Goal: Task Accomplishment & Management: Manage account settings

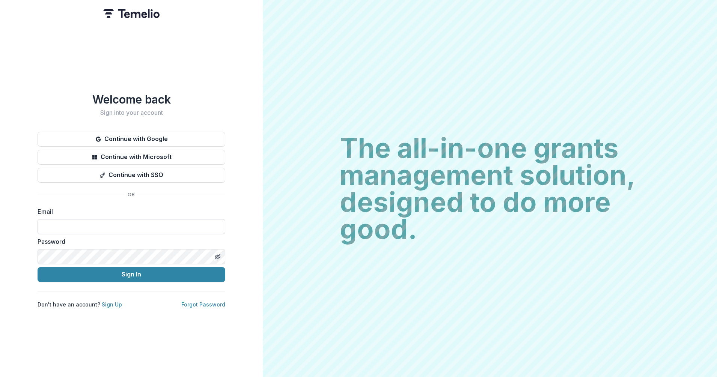
click at [95, 223] on input at bounding box center [132, 226] width 188 height 15
type input "**********"
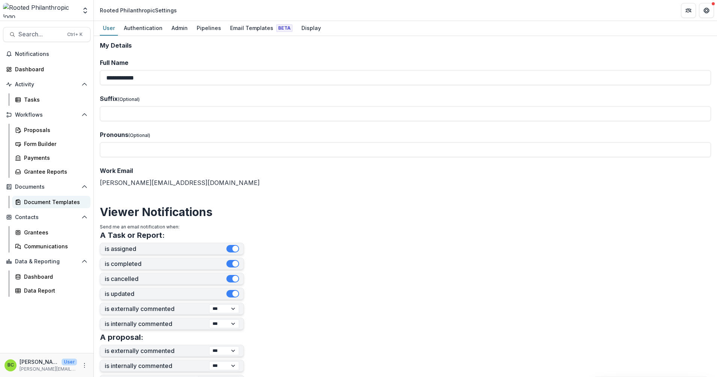
click at [36, 205] on div "Document Templates" at bounding box center [54, 202] width 60 height 8
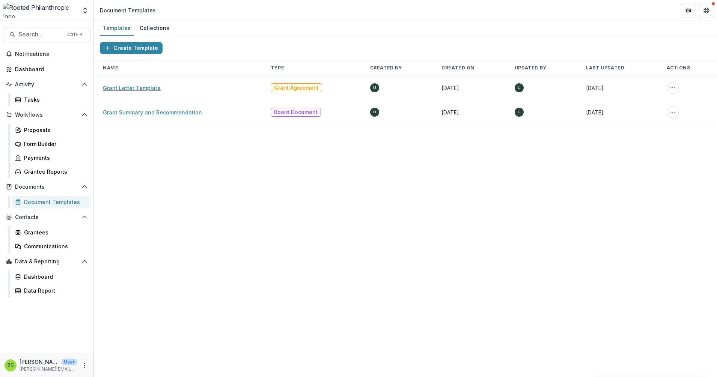
click at [145, 90] on link "Grant Letter Template" at bounding box center [132, 88] width 58 height 6
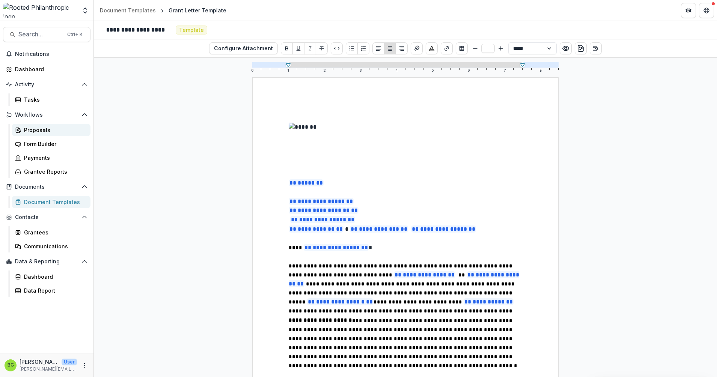
click at [44, 126] on div "Proposals" at bounding box center [54, 130] width 60 height 8
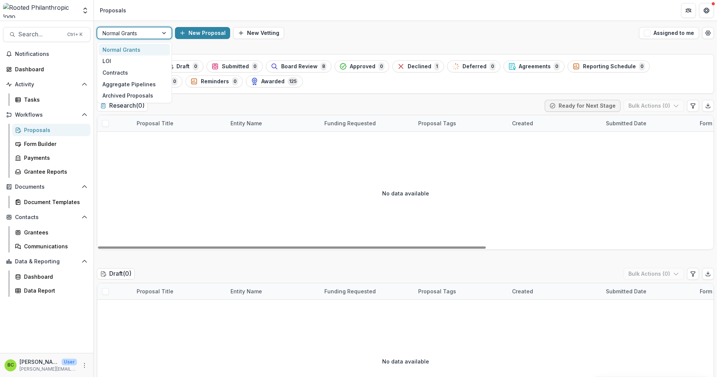
click at [161, 30] on div at bounding box center [165, 32] width 14 height 11
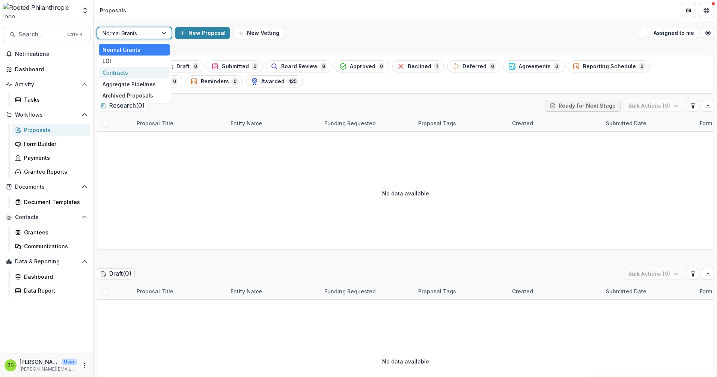
click at [154, 68] on div "Contracts" at bounding box center [134, 73] width 71 height 12
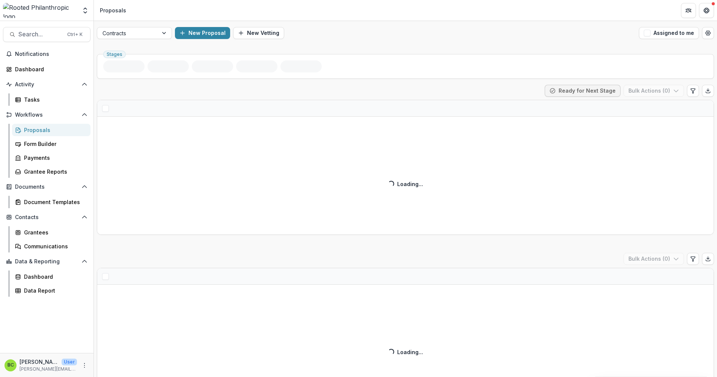
click at [154, 68] on ul "Stages" at bounding box center [405, 66] width 604 height 12
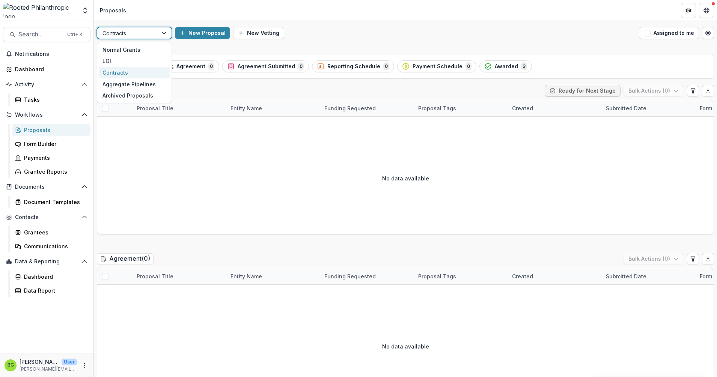
click at [168, 31] on div at bounding box center [165, 32] width 14 height 11
click at [149, 60] on div "LOI" at bounding box center [134, 62] width 71 height 12
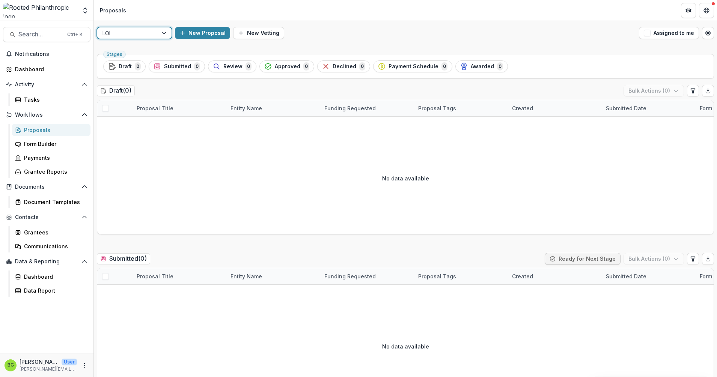
click at [163, 32] on div at bounding box center [165, 32] width 14 height 11
click at [152, 47] on div "Normal Grants" at bounding box center [134, 50] width 71 height 12
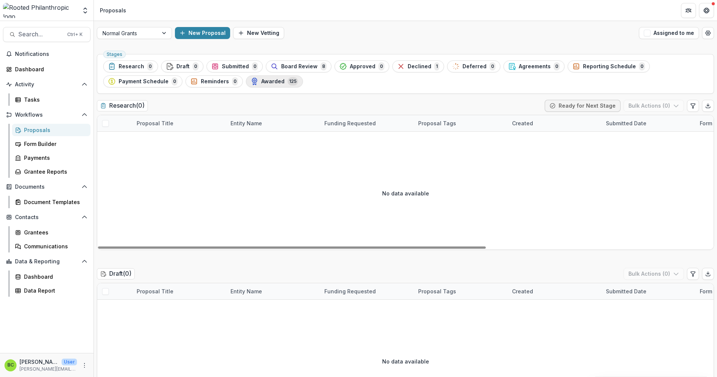
click at [263, 84] on span "Awarded" at bounding box center [272, 81] width 23 height 6
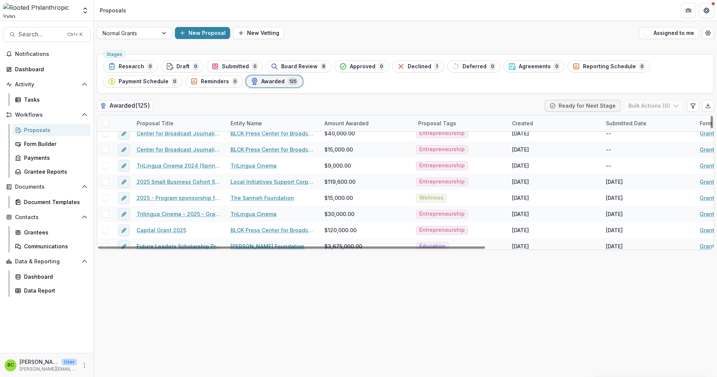
scroll to position [141, 0]
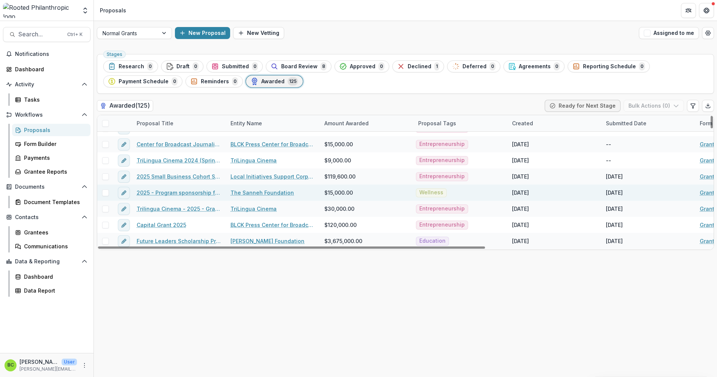
click at [248, 191] on link "The Sanneh Foundation" at bounding box center [261, 193] width 63 height 8
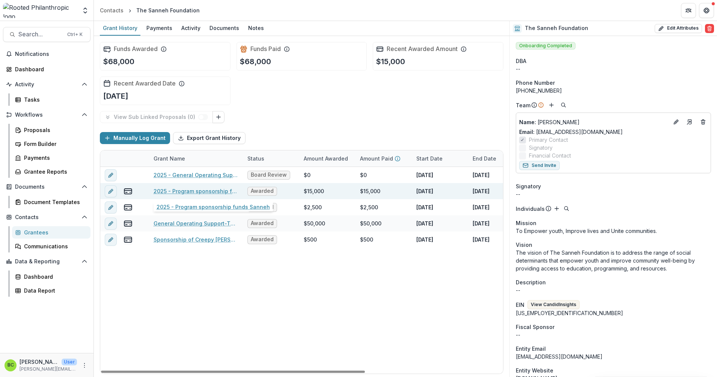
click at [193, 188] on link "2025 - Program sponsorship funds Sanneh" at bounding box center [196, 191] width 85 height 8
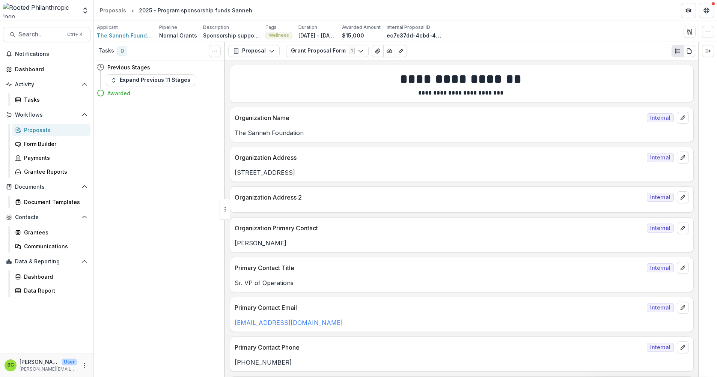
click at [122, 32] on span "The Sanneh Foundation" at bounding box center [125, 36] width 56 height 8
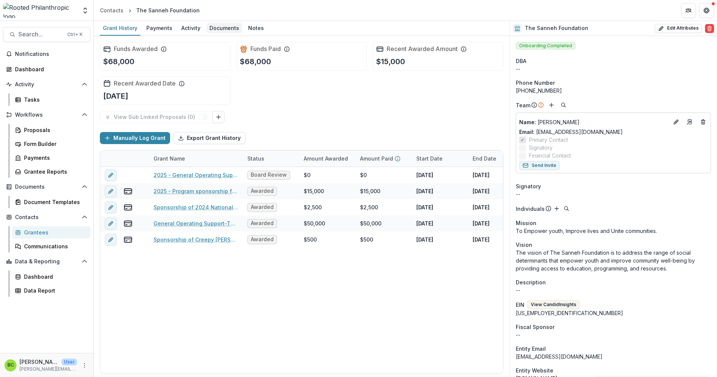
click at [224, 28] on div "Documents" at bounding box center [224, 28] width 36 height 11
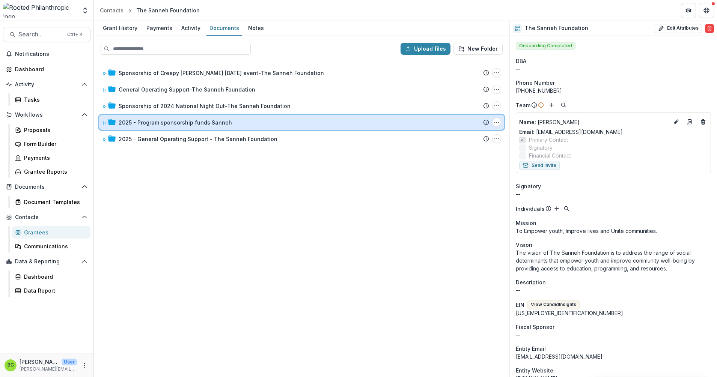
click at [105, 122] on icon at bounding box center [104, 123] width 5 height 5
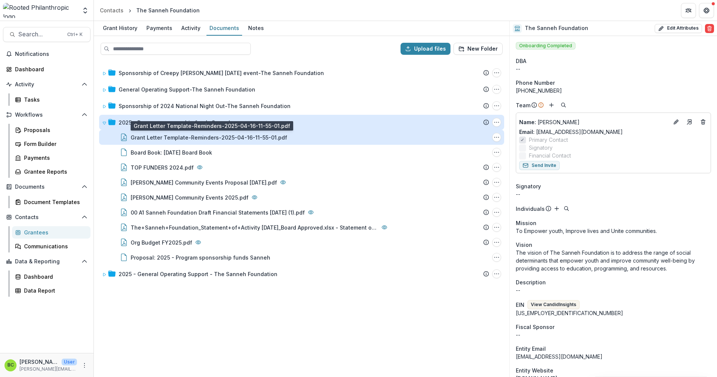
click at [199, 139] on div "Grant Letter Template-Reminders-2025-04-16-11-55-01.pdf" at bounding box center [209, 138] width 157 height 8
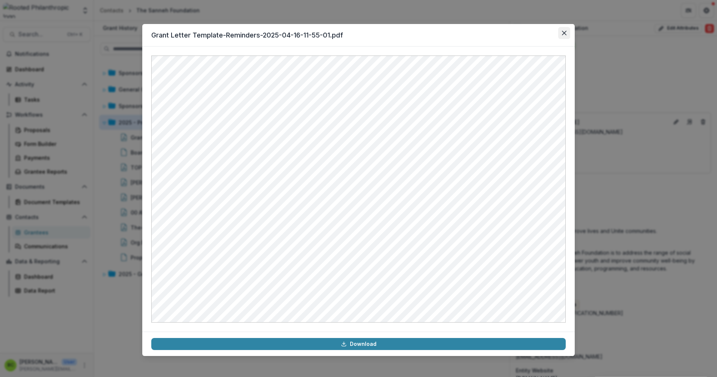
click at [566, 32] on icon "Close" at bounding box center [564, 33] width 5 height 5
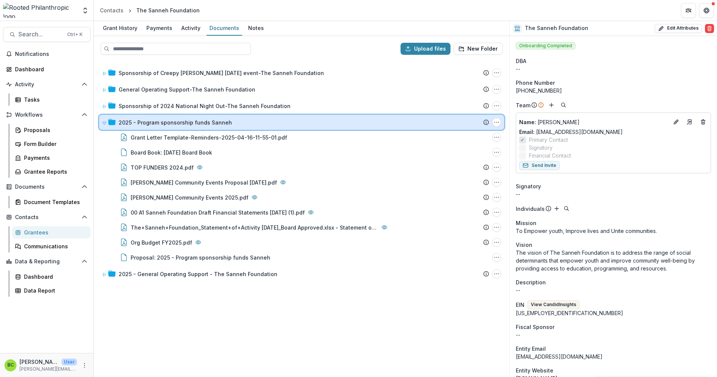
click at [104, 122] on icon at bounding box center [104, 123] width 3 height 3
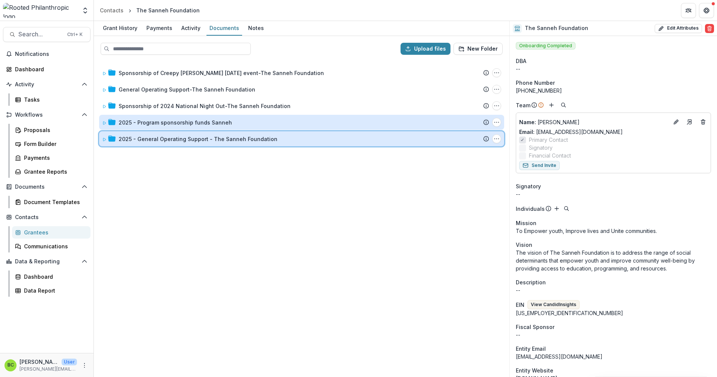
click at [103, 141] on icon at bounding box center [104, 139] width 3 height 3
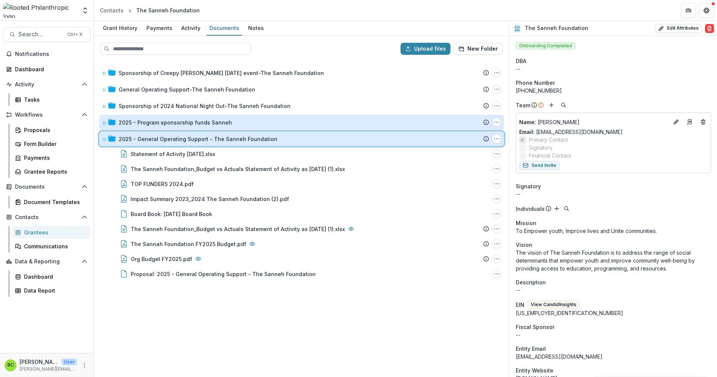
click at [103, 141] on icon at bounding box center [104, 139] width 5 height 5
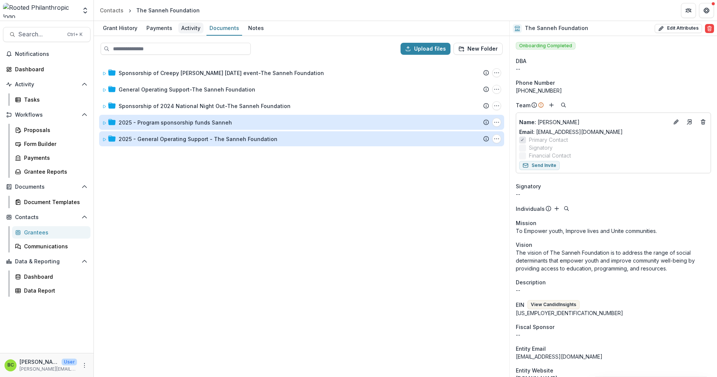
click at [190, 30] on div "Activity" at bounding box center [190, 28] width 25 height 11
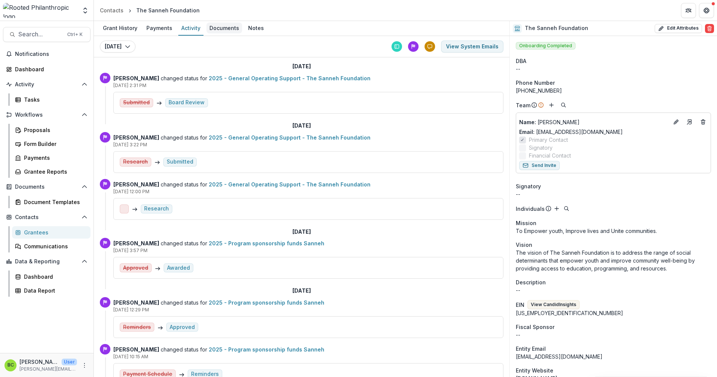
click at [232, 29] on div "Documents" at bounding box center [224, 28] width 36 height 11
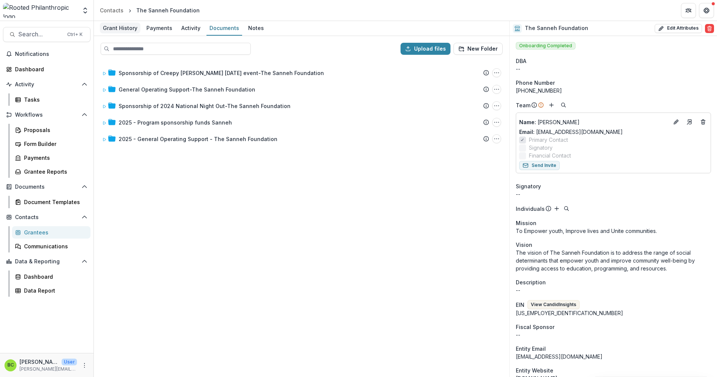
click at [114, 28] on div "Grant History" at bounding box center [120, 28] width 41 height 11
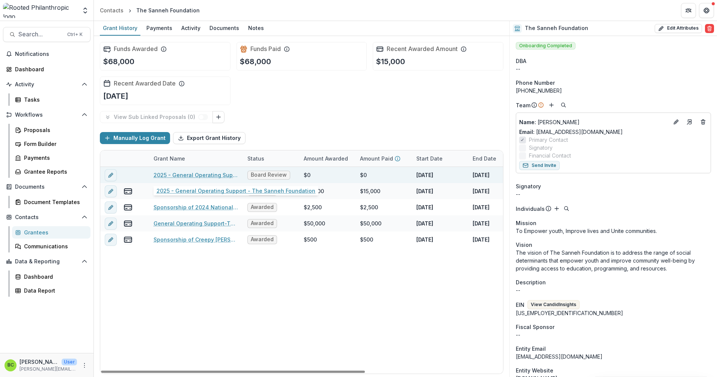
click at [183, 176] on link "2025 - General Operating Support - The Sanneh Foundation" at bounding box center [196, 175] width 85 height 8
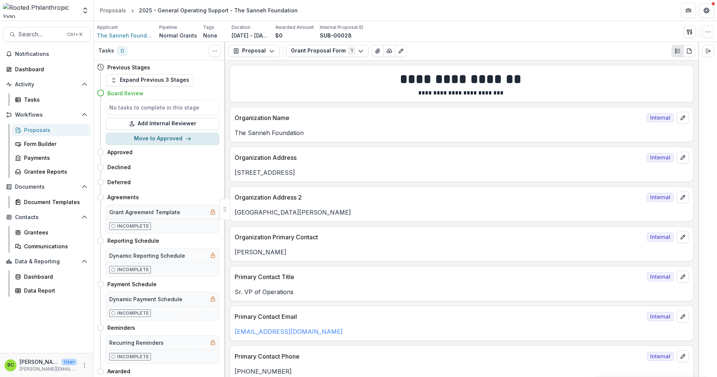
click at [175, 135] on button "Move to Approved" at bounding box center [162, 139] width 113 height 12
select select "********"
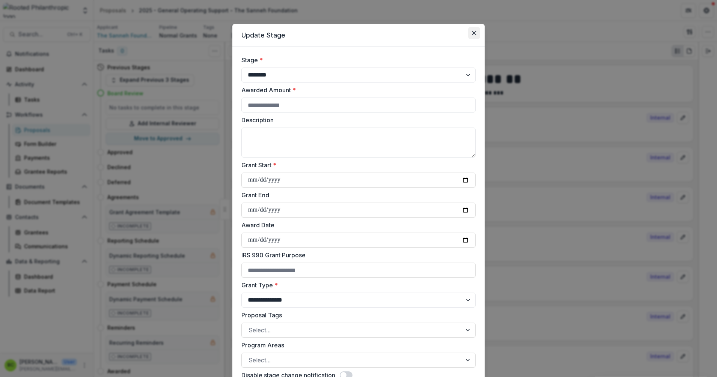
click at [472, 31] on icon "Close" at bounding box center [474, 33] width 5 height 5
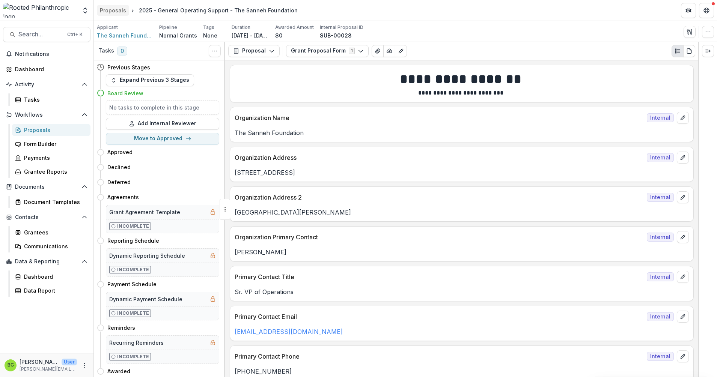
click at [119, 11] on div "Proposals" at bounding box center [113, 10] width 26 height 8
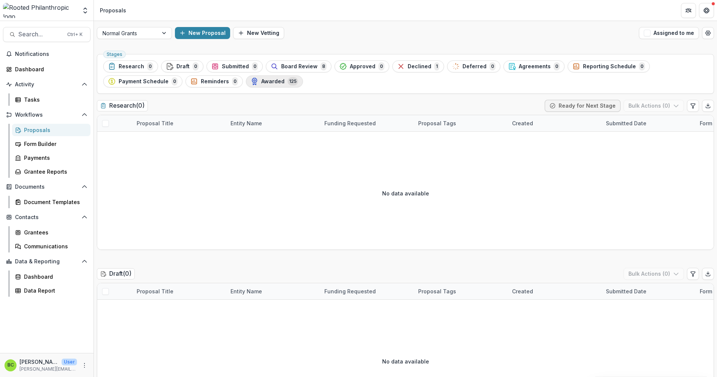
click at [272, 83] on span "Awarded" at bounding box center [272, 81] width 23 height 6
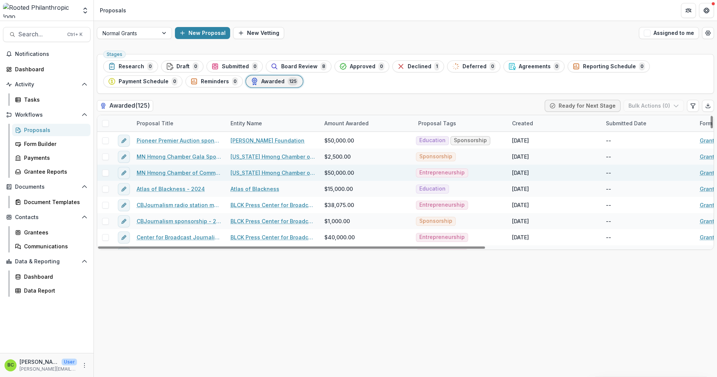
scroll to position [47, 0]
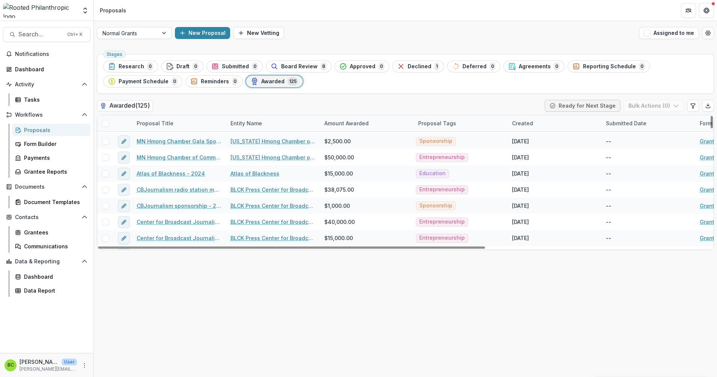
click at [174, 123] on div "Proposal Title" at bounding box center [155, 123] width 46 height 8
click at [249, 123] on div "Entity Name" at bounding box center [246, 123] width 41 height 8
click at [249, 138] on input at bounding box center [272, 140] width 90 height 12
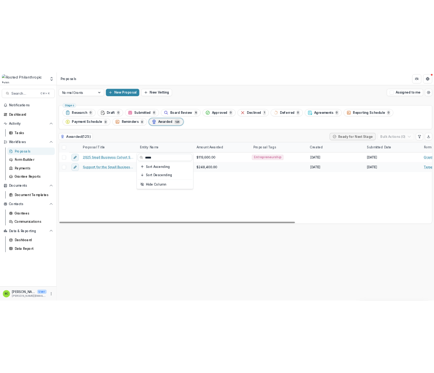
scroll to position [0, 0]
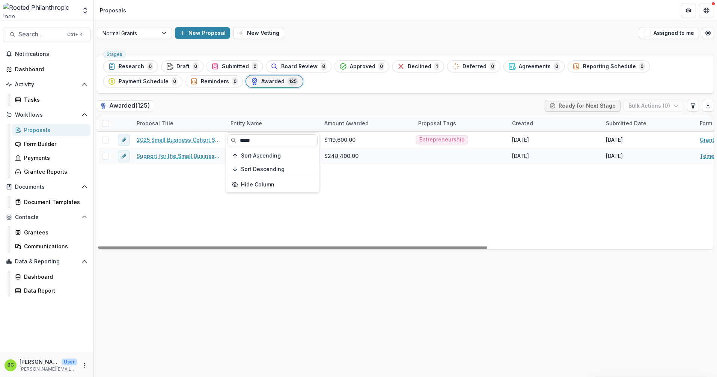
type input "*****"
click at [214, 176] on div "2025 Small Business Cohort Support Local Initiatives Support Corporation $119,6…" at bounding box center [583, 191] width 973 height 118
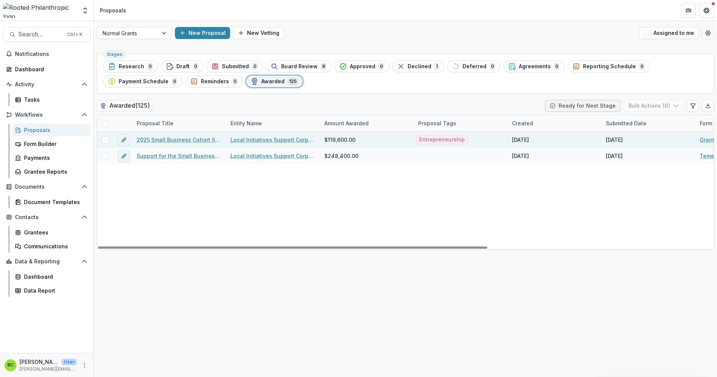
click at [253, 137] on link "Local Initiatives Support Corporation" at bounding box center [272, 140] width 85 height 8
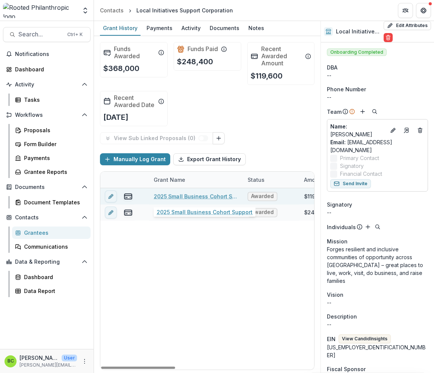
click at [208, 197] on link "2025 Small Business Cohort Support" at bounding box center [196, 196] width 85 height 8
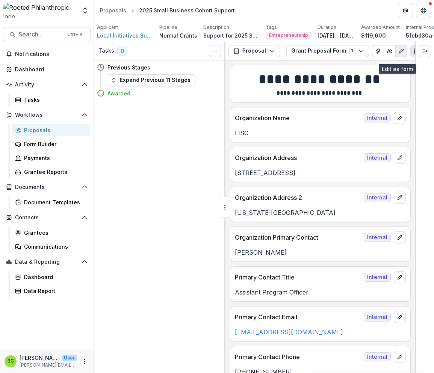
click at [398, 53] on icon "Edit as form" at bounding box center [401, 51] width 6 height 6
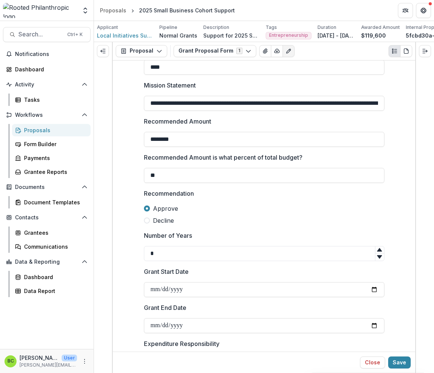
scroll to position [328, 0]
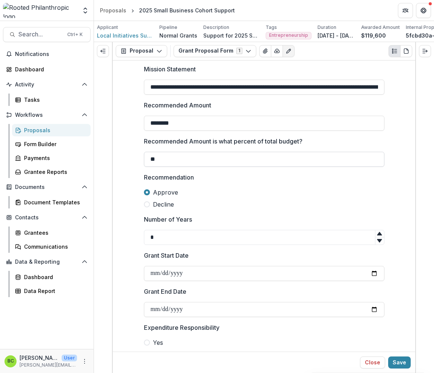
drag, startPoint x: 151, startPoint y: 163, endPoint x: 156, endPoint y: 165, distance: 6.1
click at [151, 163] on input "**" at bounding box center [264, 159] width 240 height 15
type input "**"
click at [201, 188] on div at bounding box center [264, 186] width 240 height 3
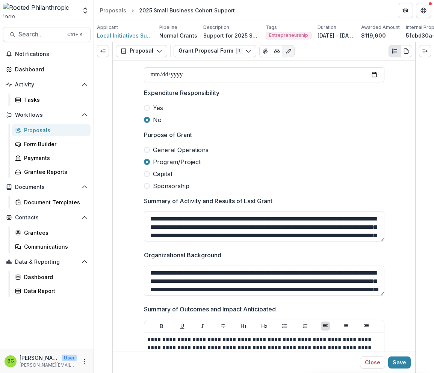
scroll to position [610, 0]
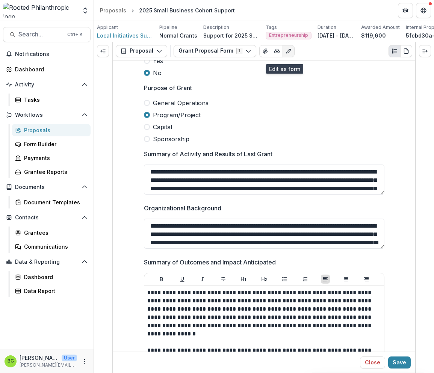
click at [285, 54] on icon "Edit as form" at bounding box center [288, 51] width 6 height 6
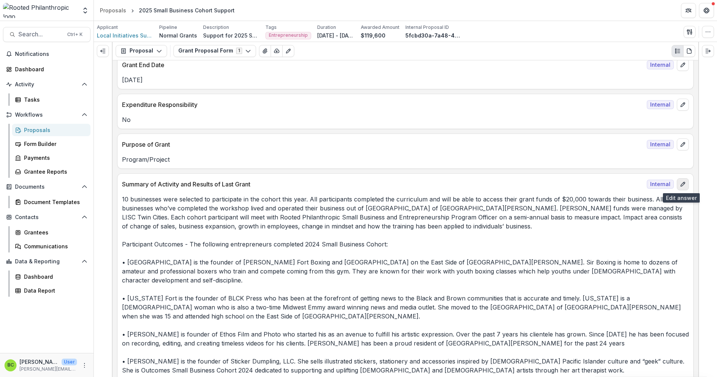
click at [680, 185] on icon "edit" at bounding box center [683, 184] width 6 height 6
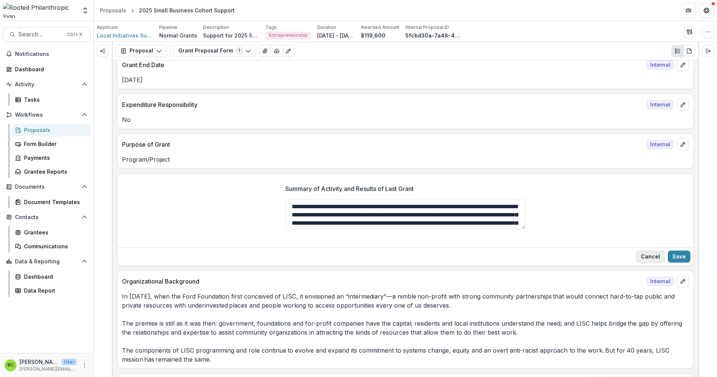
click at [651, 258] on button "Cancel" at bounding box center [650, 257] width 29 height 12
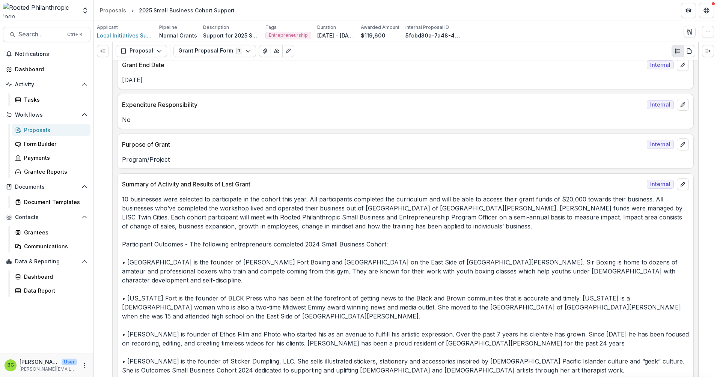
click at [486, 205] on p "10 businesses were selected to participate in the cohort this year. All partici…" at bounding box center [405, 375] width 567 height 360
click at [285, 50] on icon "Edit as form" at bounding box center [288, 51] width 6 height 6
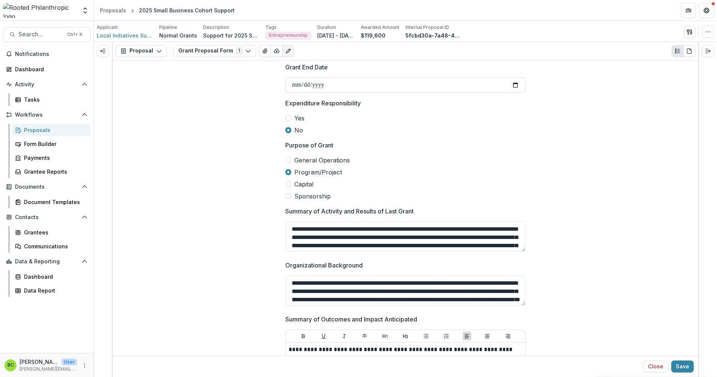
scroll to position [563, 0]
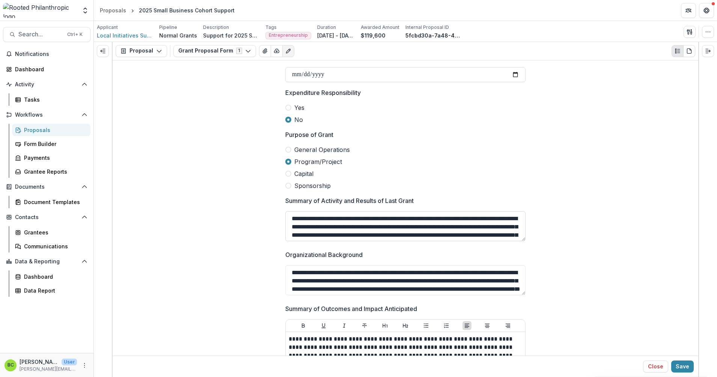
click at [431, 218] on textarea "Summary of Activity and Results of Last Grant" at bounding box center [405, 226] width 240 height 30
drag, startPoint x: 467, startPoint y: 217, endPoint x: 490, endPoint y: 220, distance: 23.4
click at [490, 220] on textarea "Summary of Activity and Results of Last Grant" at bounding box center [405, 226] width 240 height 30
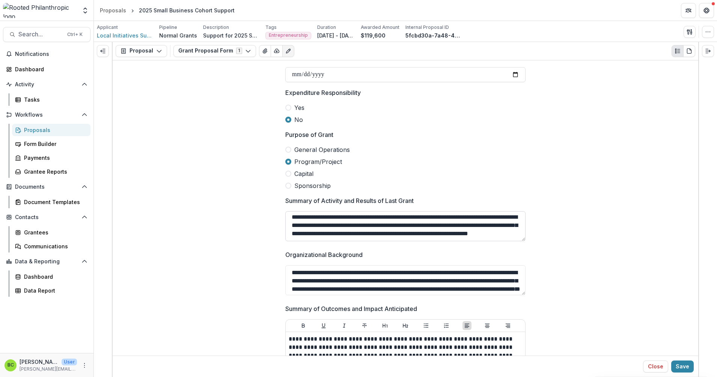
scroll to position [560, 0]
type textarea "**********"
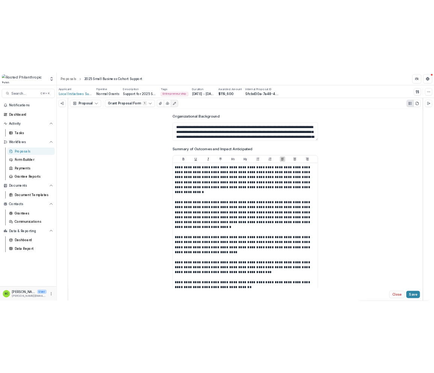
scroll to position [751, 0]
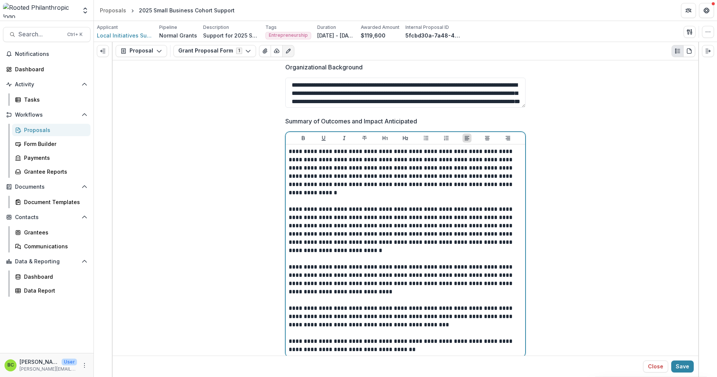
click at [488, 209] on p "**********" at bounding box center [405, 230] width 233 height 50
click at [289, 176] on p "**********" at bounding box center [405, 173] width 233 height 50
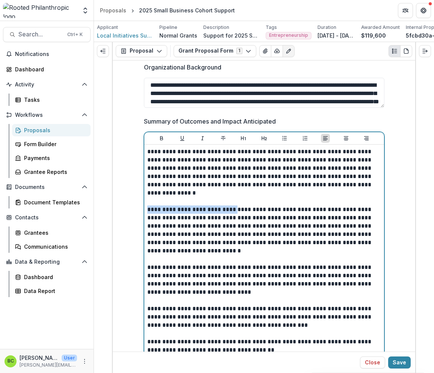
drag, startPoint x: 146, startPoint y: 214, endPoint x: 232, endPoint y: 212, distance: 86.4
click at [232, 212] on p "**********" at bounding box center [263, 230] width 233 height 50
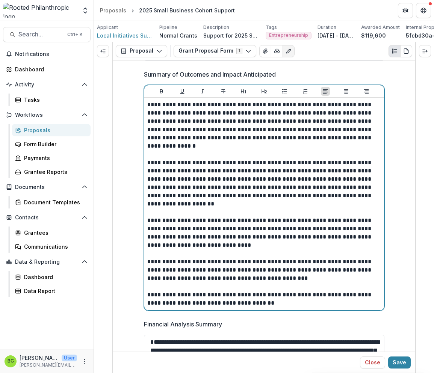
click at [242, 241] on p "**********" at bounding box center [263, 232] width 233 height 33
click at [168, 249] on p "**********" at bounding box center [263, 232] width 233 height 33
click at [181, 271] on p "**********" at bounding box center [263, 269] width 233 height 25
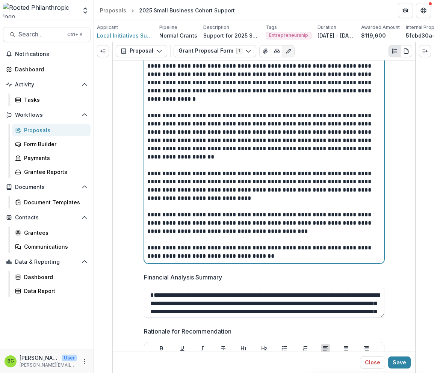
click at [315, 218] on p "**********" at bounding box center [263, 223] width 233 height 25
drag, startPoint x: 203, startPoint y: 227, endPoint x: 216, endPoint y: 226, distance: 13.5
click at [216, 226] on p "**********" at bounding box center [263, 223] width 233 height 25
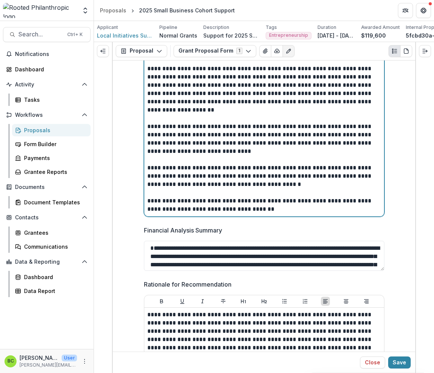
click at [191, 180] on p "**********" at bounding box center [263, 176] width 233 height 25
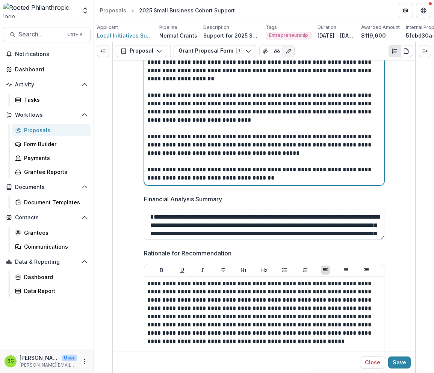
scroll to position [938, 0]
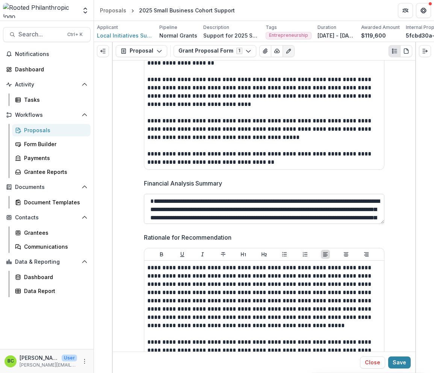
click at [241, 213] on textarea "**********" at bounding box center [264, 209] width 240 height 30
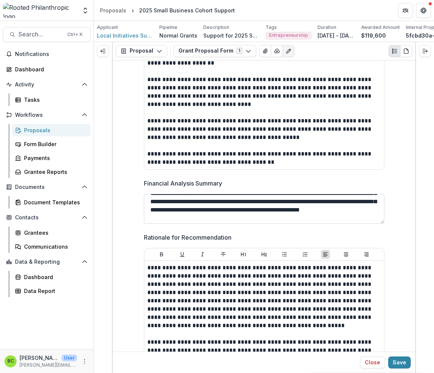
scroll to position [47, 0]
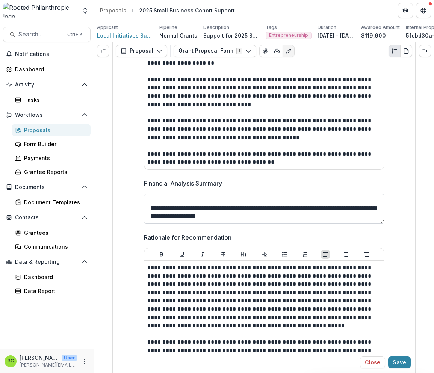
drag, startPoint x: 200, startPoint y: 224, endPoint x: 209, endPoint y: 224, distance: 9.0
click at [209, 224] on textarea "**********" at bounding box center [264, 209] width 240 height 30
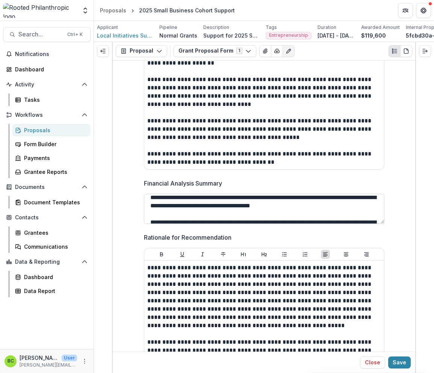
scroll to position [78, 0]
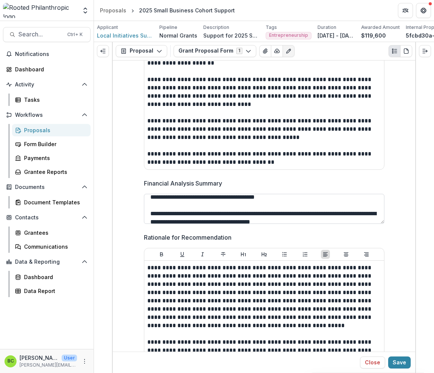
click at [177, 218] on textarea "**********" at bounding box center [264, 209] width 240 height 30
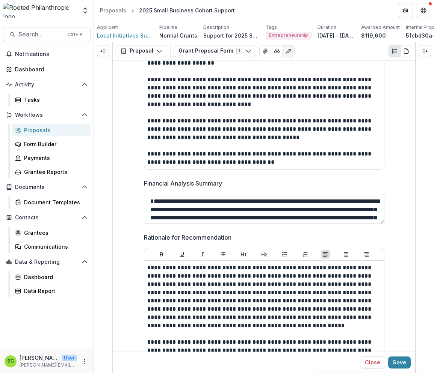
scroll to position [47, 0]
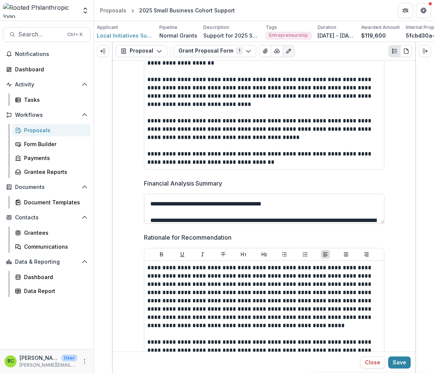
click at [150, 224] on textarea "**********" at bounding box center [264, 209] width 240 height 30
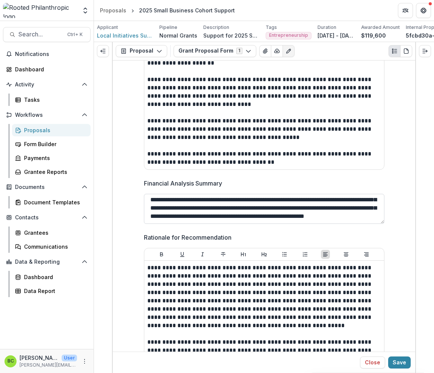
scroll to position [51, 0]
paste textarea "**********"
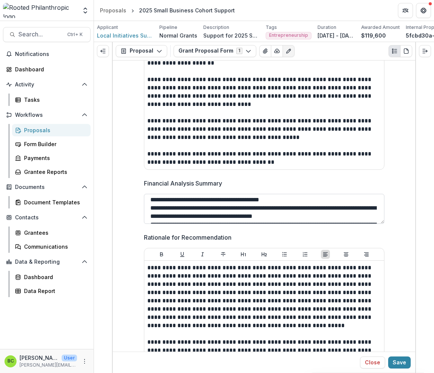
scroll to position [105, 0]
type textarea "**********"
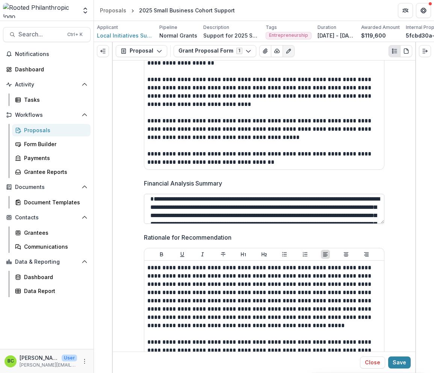
scroll to position [0, 0]
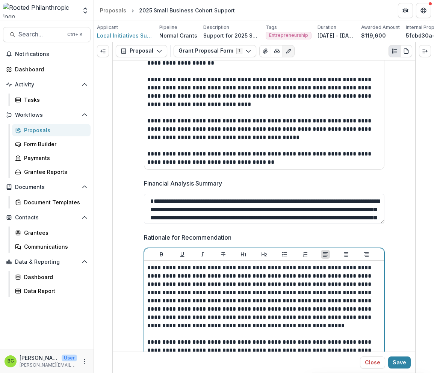
click at [147, 272] on p "**********" at bounding box center [263, 296] width 233 height 66
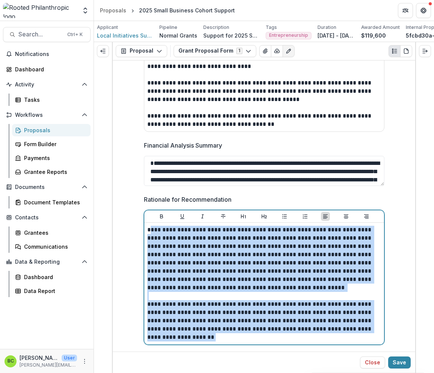
scroll to position [1017, 0]
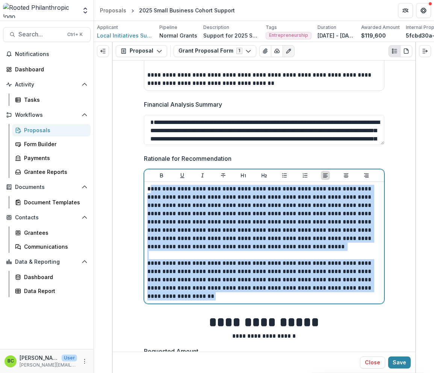
drag, startPoint x: 148, startPoint y: 273, endPoint x: 289, endPoint y: 320, distance: 149.2
click at [289, 320] on div "**********" at bounding box center [264, 21] width 240 height 1947
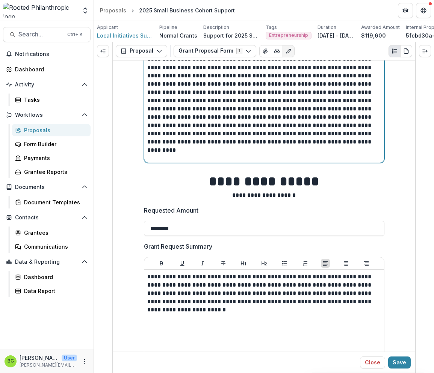
scroll to position [1158, 0]
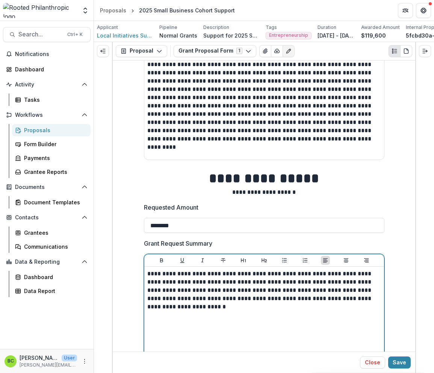
click at [166, 291] on p "**********" at bounding box center [263, 290] width 233 height 41
drag, startPoint x: 273, startPoint y: 279, endPoint x: 295, endPoint y: 282, distance: 22.7
click at [295, 282] on p "**********" at bounding box center [263, 290] width 233 height 41
click at [194, 294] on p "**********" at bounding box center [263, 290] width 233 height 41
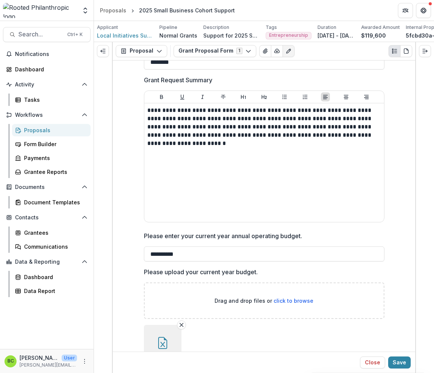
scroll to position [1346, 0]
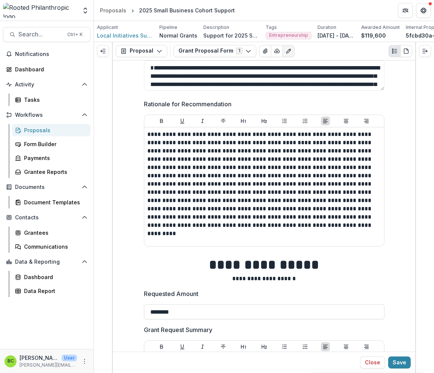
scroll to position [1057, 0]
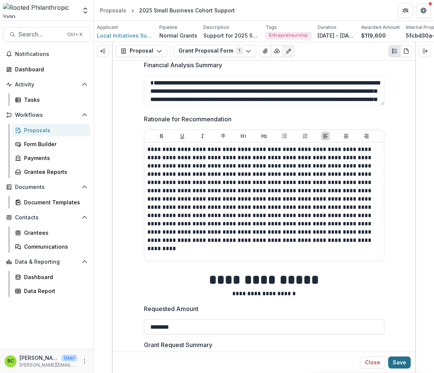
click at [396, 360] on button "Save" at bounding box center [399, 362] width 23 height 12
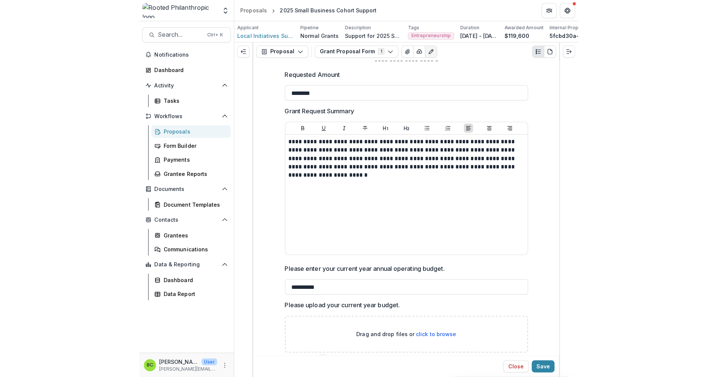
scroll to position [1385, 0]
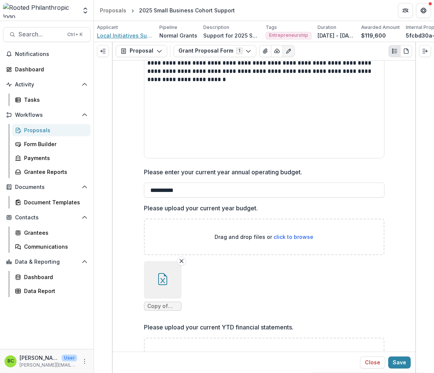
click at [116, 36] on span "Local Initiatives Support Corporation" at bounding box center [125, 36] width 56 height 8
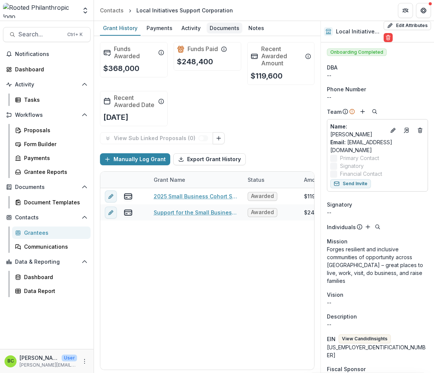
click at [223, 30] on div "Documents" at bounding box center [224, 28] width 36 height 11
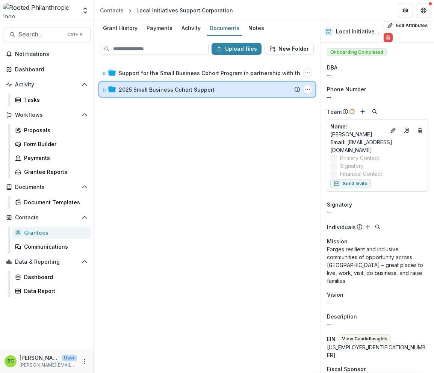
click at [103, 88] on icon at bounding box center [104, 90] width 5 height 5
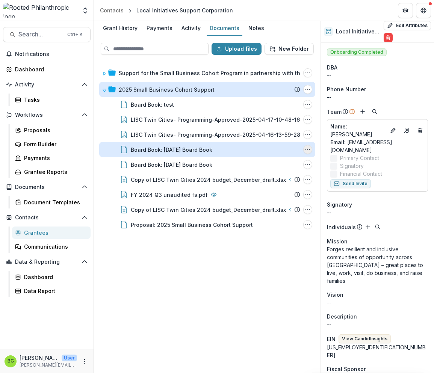
click at [308, 148] on icon "Board Book: 04-14-2025 Board Book Options" at bounding box center [307, 149] width 6 height 6
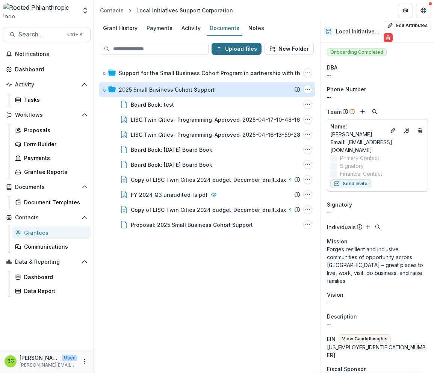
click at [242, 47] on button "Upload files" at bounding box center [236, 49] width 50 height 12
type input "**********"
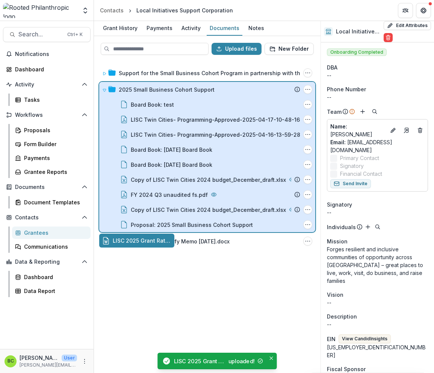
drag, startPoint x: 185, startPoint y: 239, endPoint x: 201, endPoint y: 103, distance: 136.5
click at [201, 103] on div "Upload files New Folder Support for the Small Business Cohort Program in partne…" at bounding box center [207, 204] width 226 height 337
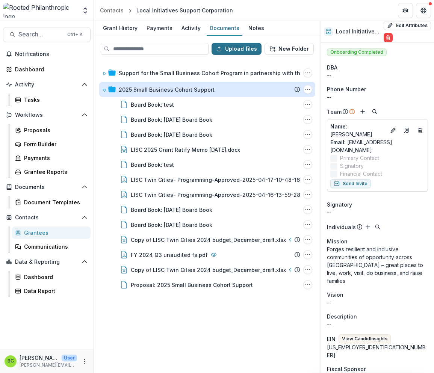
click at [239, 46] on button "Upload files" at bounding box center [236, 49] width 50 height 12
type input "**********"
click at [299, 47] on button "New Folder" at bounding box center [288, 49] width 49 height 12
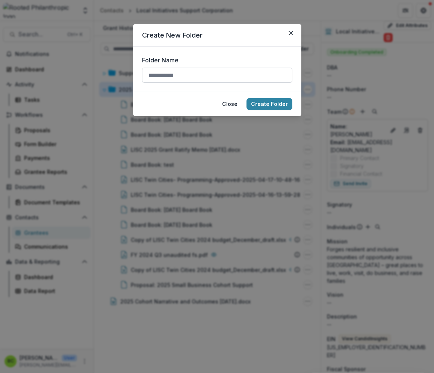
click at [195, 77] on input "Folder Name" at bounding box center [217, 75] width 150 height 15
type input "**********"
click at [277, 101] on button "Create Folder" at bounding box center [269, 104] width 46 height 12
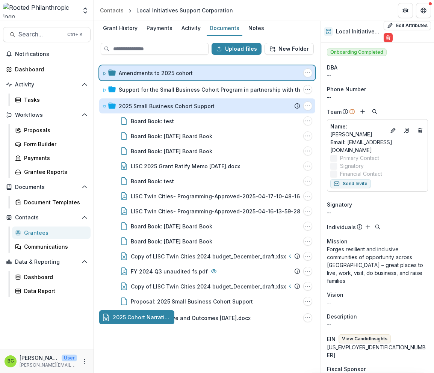
drag, startPoint x: 152, startPoint y: 317, endPoint x: 174, endPoint y: 69, distance: 249.1
click at [174, 69] on div "Upload files New Folder Amendments to 2025 cohort Folder Options Rename Add Sub…" at bounding box center [207, 204] width 226 height 337
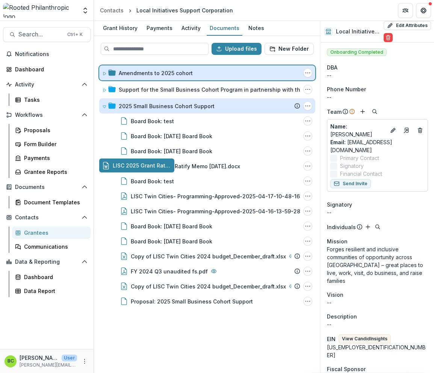
drag, startPoint x: 181, startPoint y: 171, endPoint x: 187, endPoint y: 71, distance: 100.4
click at [187, 71] on div "Upload files New Folder Amendments to 2025 cohort Folder Options Rename Add Sub…" at bounding box center [207, 204] width 226 height 337
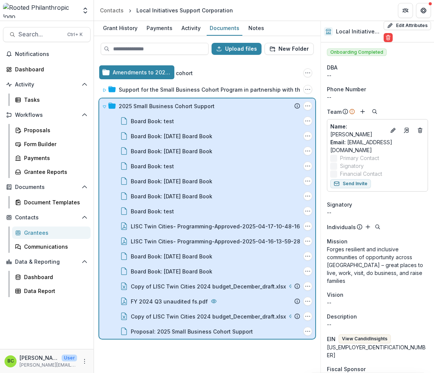
drag, startPoint x: 110, startPoint y: 69, endPoint x: 146, endPoint y: 129, distance: 69.8
click at [146, 129] on div "Upload files New Folder Amendments to 2025 cohort Folder Options Rename Add Sub…" at bounding box center [207, 204] width 226 height 337
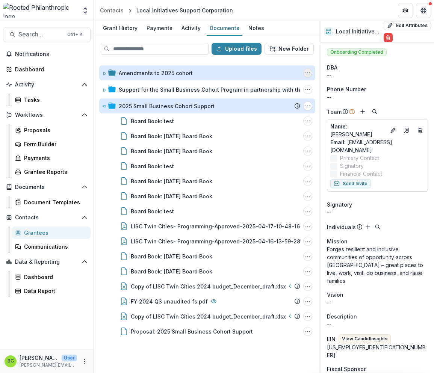
click at [306, 71] on icon "Amendments to 2025 cohort Options" at bounding box center [307, 73] width 6 height 6
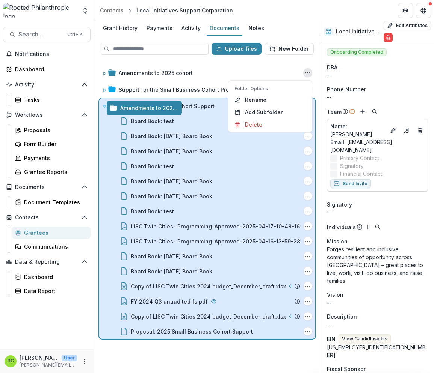
drag, startPoint x: 131, startPoint y: 73, endPoint x: 138, endPoint y: 108, distance: 36.4
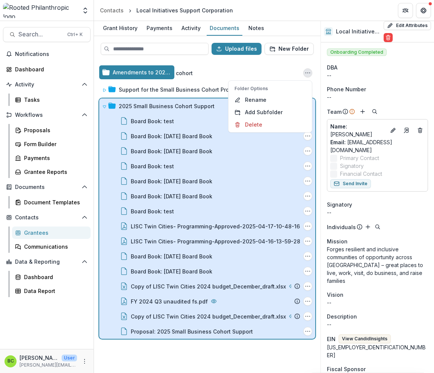
click at [138, 108] on div "Upload files New Folder Amendments to 2025 cohort Folder Options Rename Add Sub…" at bounding box center [207, 204] width 226 height 337
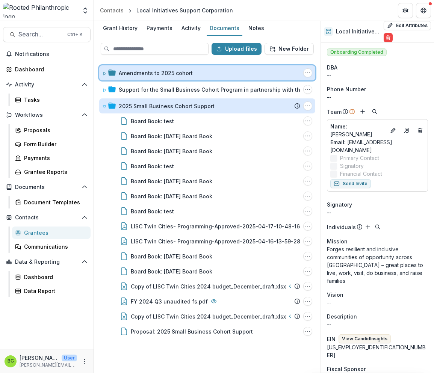
click at [107, 72] on div at bounding box center [109, 73] width 14 height 8
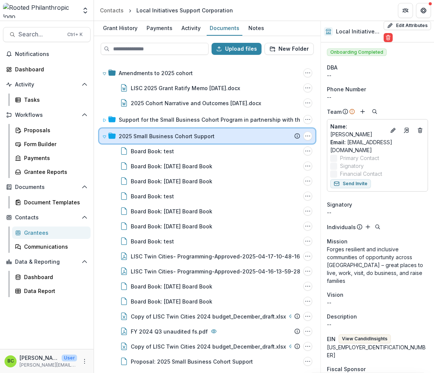
click at [102, 133] on div "2025 Small Business Cohort Support Submission Temelio Proposal Attached proposa…" at bounding box center [207, 135] width 216 height 15
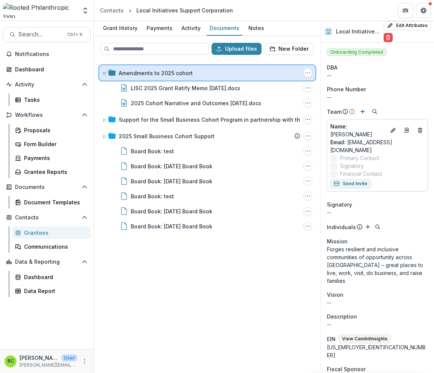
click at [106, 72] on icon at bounding box center [104, 73] width 5 height 5
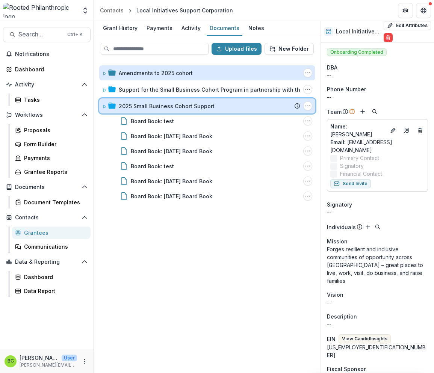
click at [102, 104] on icon at bounding box center [104, 106] width 5 height 5
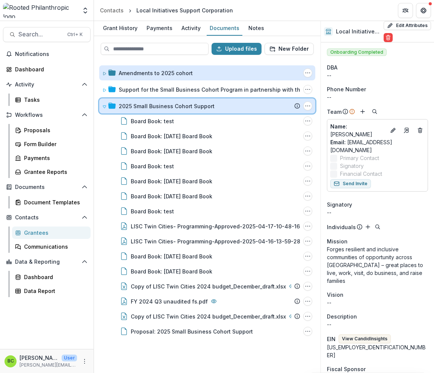
click at [102, 104] on icon at bounding box center [104, 106] width 5 height 5
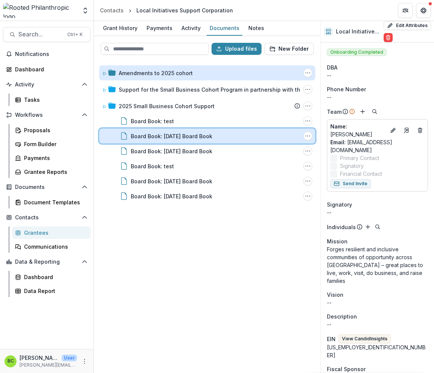
click at [303, 136] on div "Board Book: [DATE] Board Book File Options Download Rename Delete" at bounding box center [207, 135] width 216 height 15
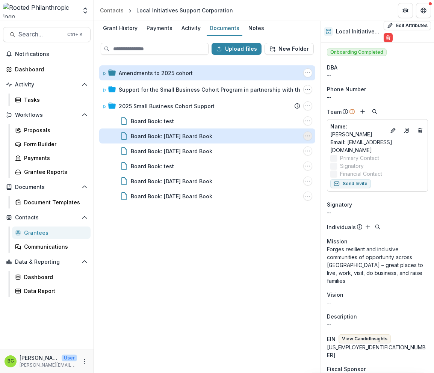
click at [305, 136] on icon "Board Book: 04-14-2025 Board Book Options" at bounding box center [307, 136] width 6 height 6
click at [309, 136] on icon "Board Book: 04-14-2025 Board Book Options" at bounding box center [307, 136] width 6 height 6
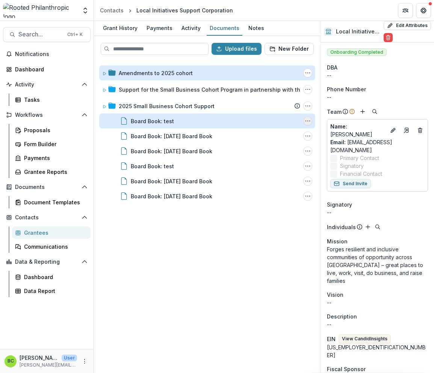
click at [306, 118] on icon "Board Book: test Options" at bounding box center [307, 121] width 6 height 6
click at [305, 120] on icon "Board Book: test Options" at bounding box center [307, 121] width 6 height 6
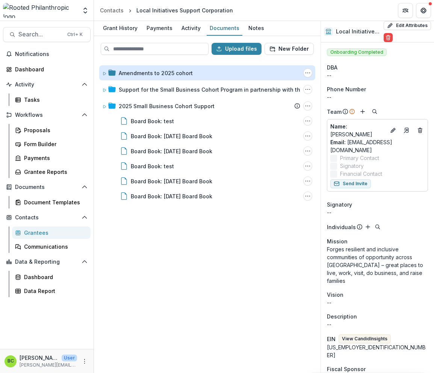
click at [221, 302] on div "Amendments to 2025 cohort Folder Options Rename Add Subfolder Delete Support fo…" at bounding box center [207, 216] width 225 height 311
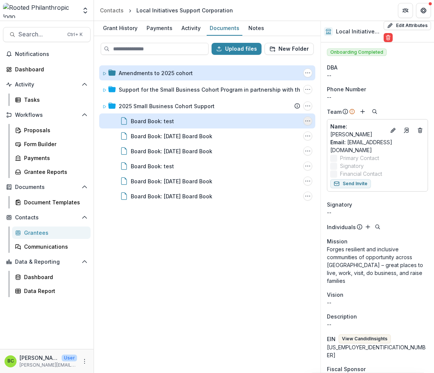
click at [307, 116] on button "Board Book: test Options" at bounding box center [307, 120] width 9 height 9
click at [148, 122] on div "Board Book: test" at bounding box center [152, 121] width 43 height 8
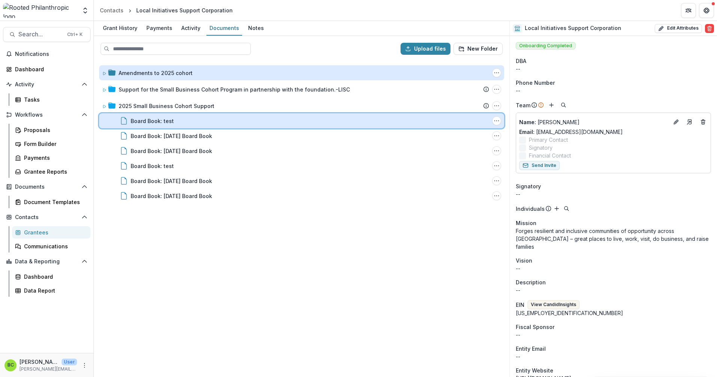
click at [161, 115] on div "Board Book: test File Options Download Rename Delete" at bounding box center [301, 120] width 405 height 15
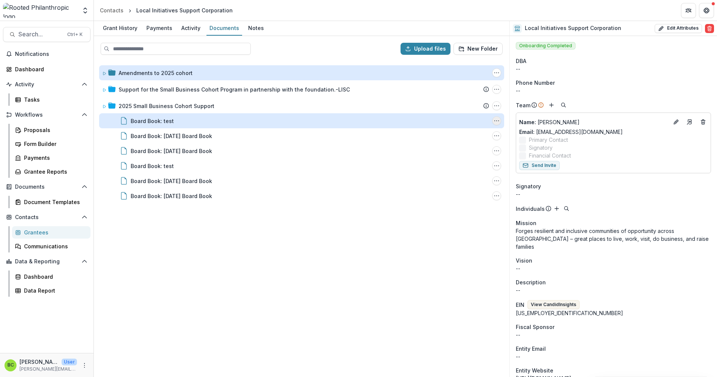
click at [498, 120] on icon "Board Book: test Options" at bounding box center [497, 121] width 6 height 6
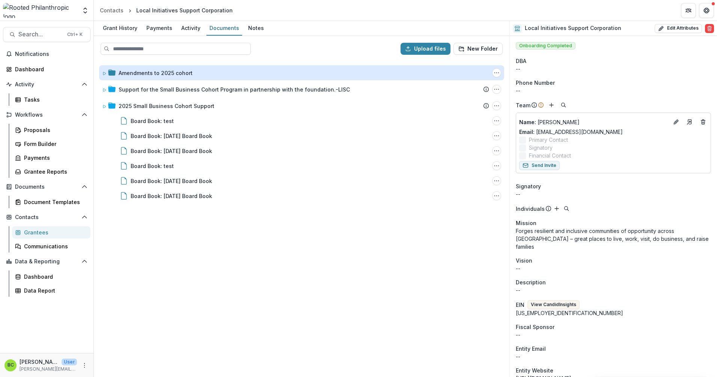
drag, startPoint x: 498, startPoint y: 120, endPoint x: 364, endPoint y: 237, distance: 177.4
click at [364, 237] on div "Amendments to 2025 cohort Folder Options Rename Add Subfolder Delete Support fo…" at bounding box center [302, 219] width 414 height 316
click at [123, 24] on div "Grant History" at bounding box center [120, 28] width 41 height 11
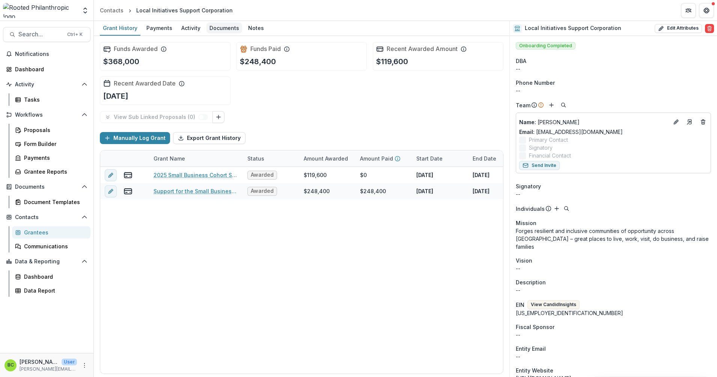
click at [218, 27] on div "Documents" at bounding box center [224, 28] width 36 height 11
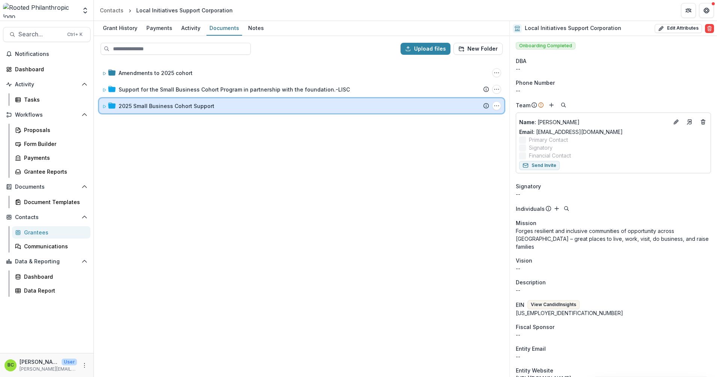
click at [105, 105] on icon at bounding box center [104, 106] width 3 height 3
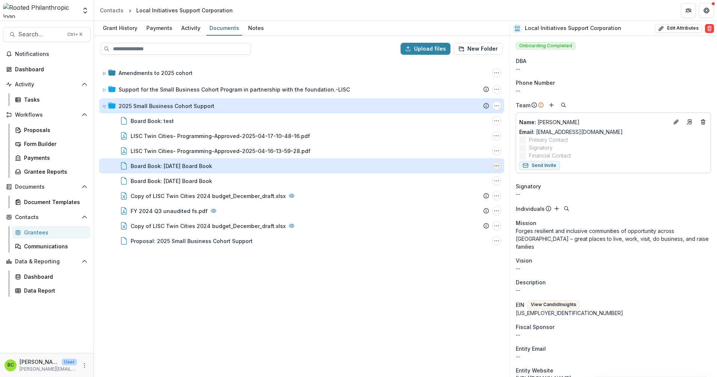
click at [492, 167] on button "Board Book: 04-14-2025 Board Book Options" at bounding box center [496, 165] width 9 height 9
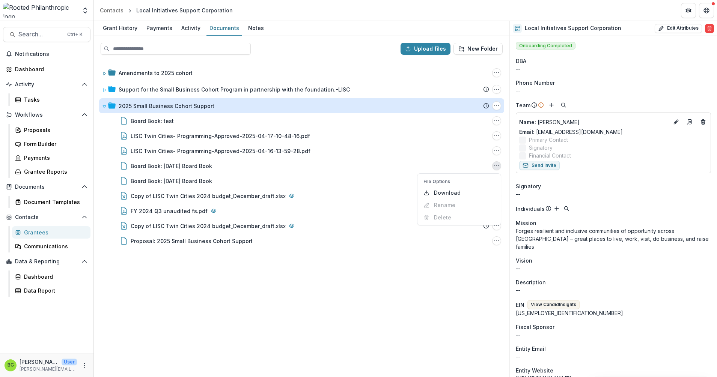
click at [319, 288] on div "Amendments to 2025 cohort Folder Options Rename Add Subfolder Delete Support fo…" at bounding box center [302, 219] width 414 height 316
click at [115, 27] on div "Grant History" at bounding box center [120, 28] width 41 height 11
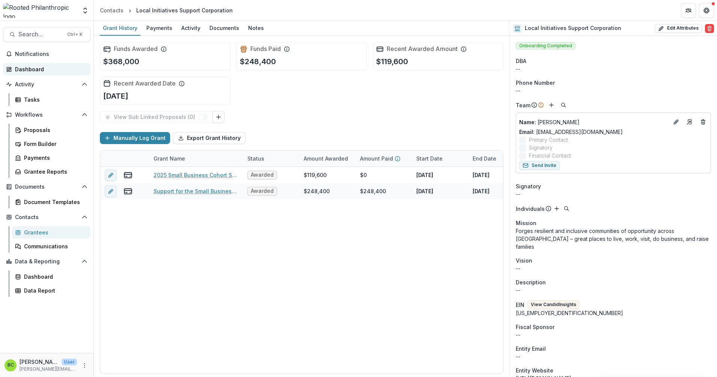
click at [50, 67] on div "Dashboard" at bounding box center [49, 69] width 69 height 8
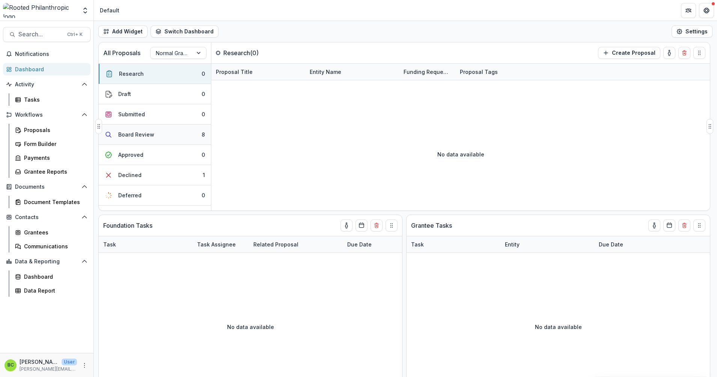
click at [158, 129] on button "Board Review 8" at bounding box center [155, 135] width 112 height 20
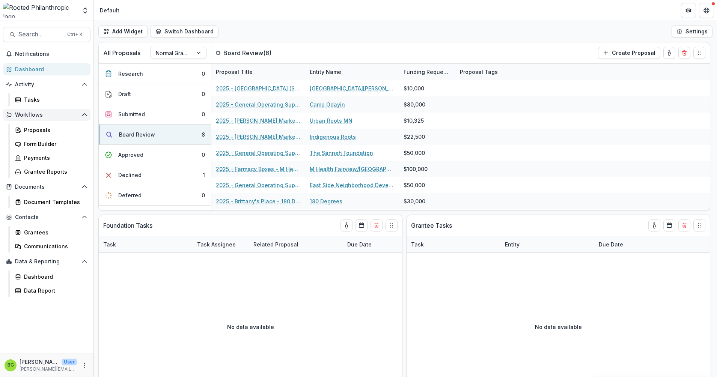
click at [24, 119] on button "Workflows" at bounding box center [46, 115] width 87 height 12
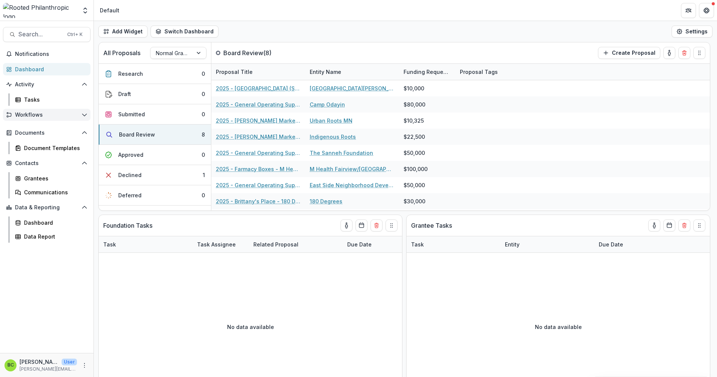
click at [24, 118] on button "Workflows" at bounding box center [46, 115] width 87 height 12
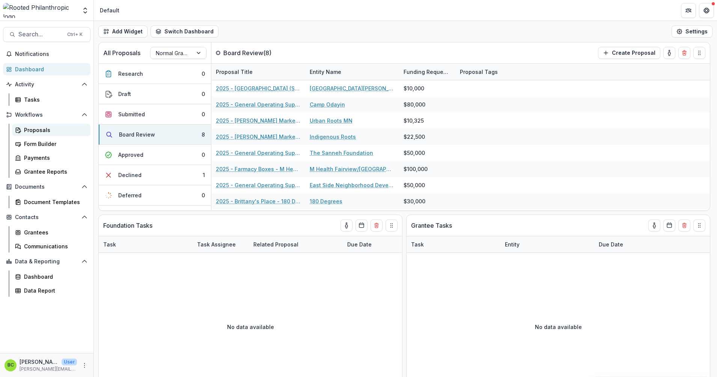
click at [31, 135] on link "Proposals" at bounding box center [51, 130] width 78 height 12
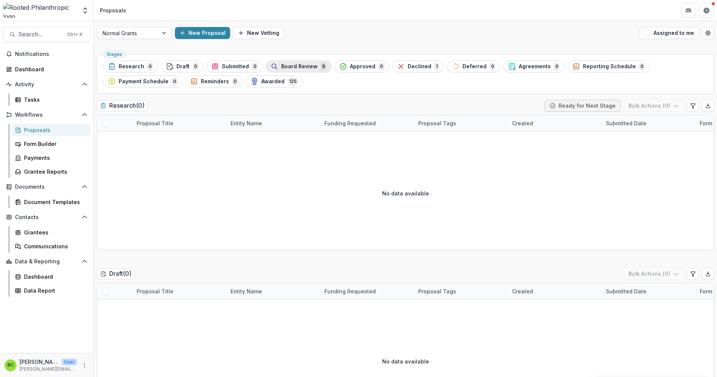
click at [296, 66] on span "Board Review" at bounding box center [299, 66] width 36 height 6
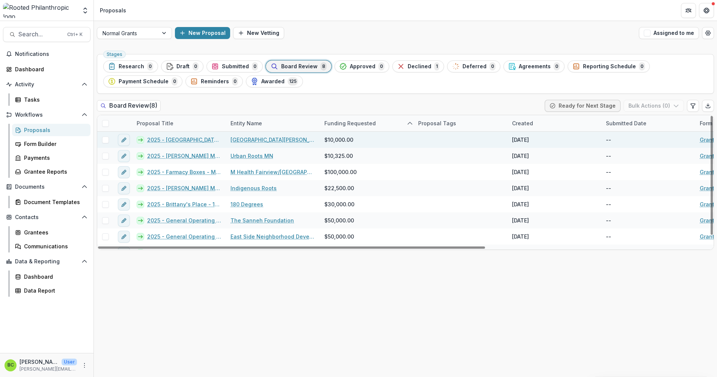
click at [106, 140] on span at bounding box center [105, 140] width 7 height 7
click at [104, 123] on line at bounding box center [105, 123] width 3 height 0
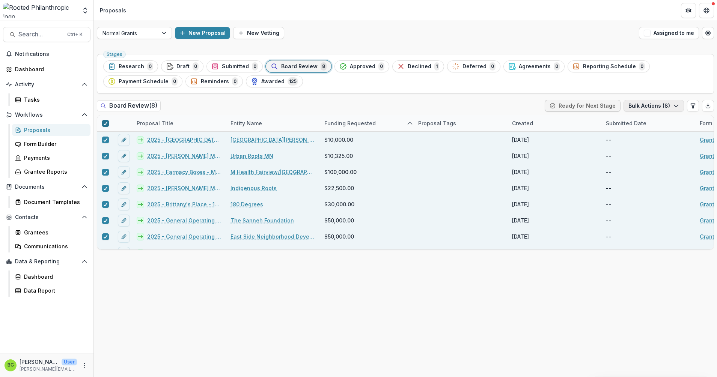
click at [677, 106] on polyline "button" at bounding box center [676, 106] width 4 height 2
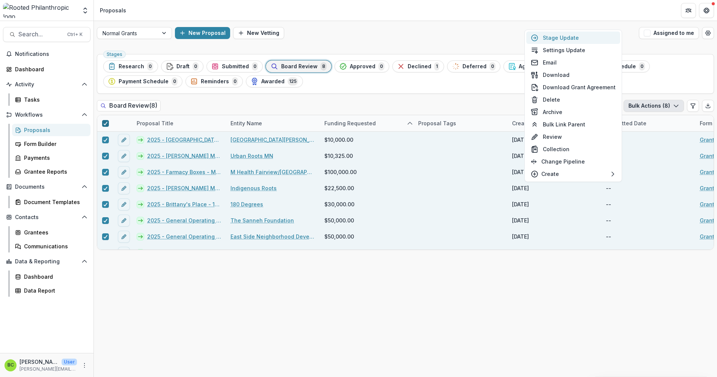
click at [577, 38] on button "Stage Update" at bounding box center [573, 38] width 94 height 12
select select "**********"
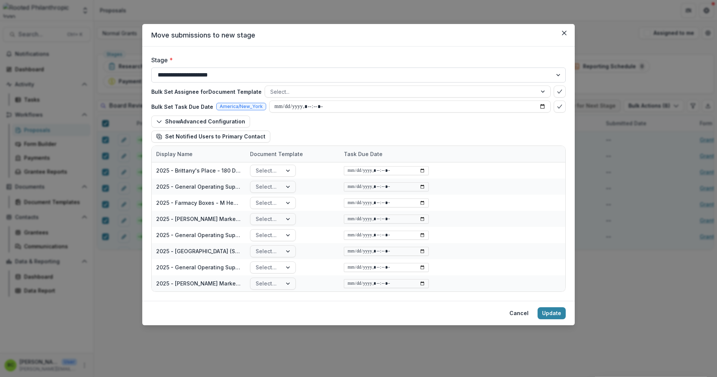
click at [561, 73] on select "**********" at bounding box center [358, 75] width 414 height 15
select select "********"
click at [151, 68] on select "**********" at bounding box center [358, 75] width 414 height 15
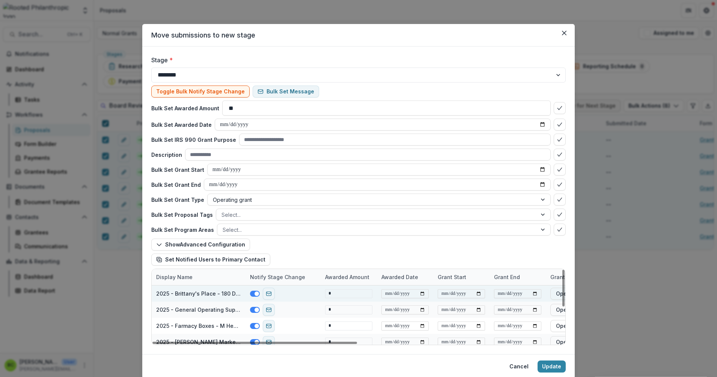
click at [250, 296] on span at bounding box center [255, 294] width 10 height 6
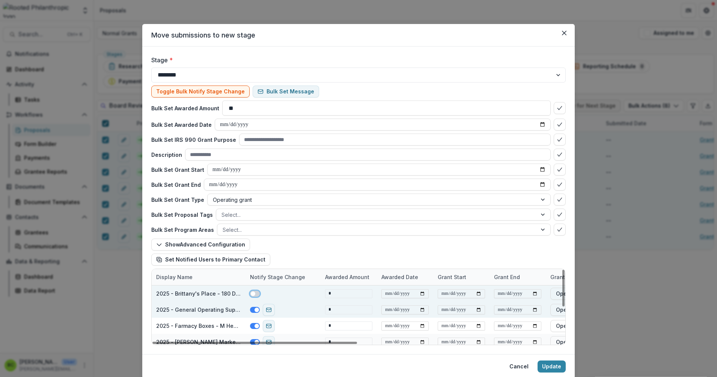
click at [250, 311] on span at bounding box center [255, 310] width 10 height 6
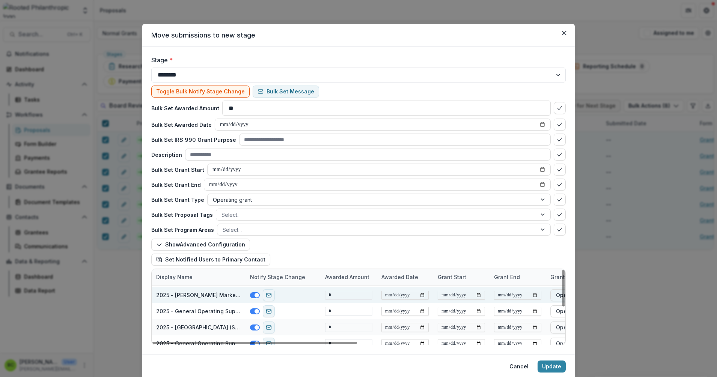
click at [250, 299] on div at bounding box center [262, 295] width 25 height 12
click at [251, 296] on span at bounding box center [255, 295] width 10 height 6
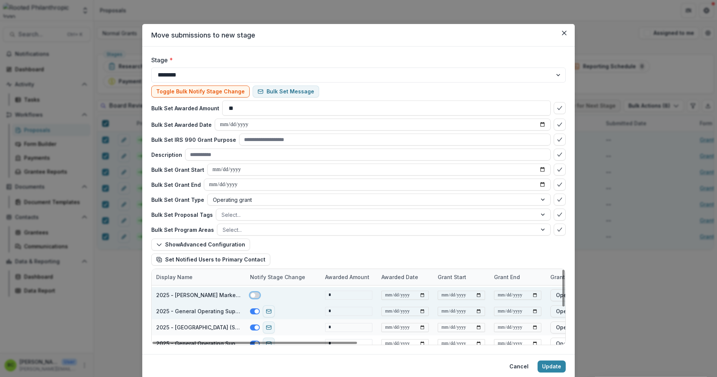
click at [251, 311] on span at bounding box center [255, 312] width 10 height 6
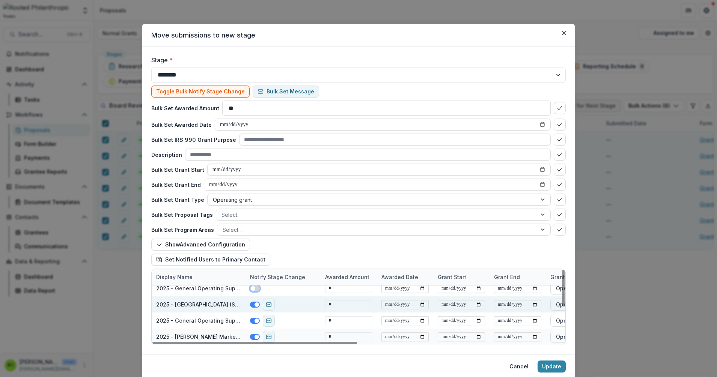
click at [253, 306] on span at bounding box center [255, 305] width 10 height 6
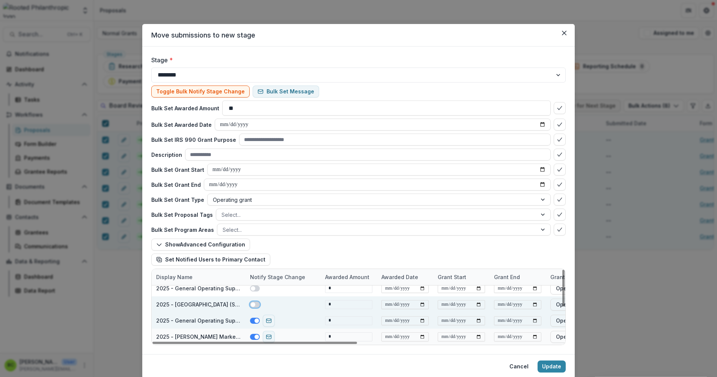
click at [251, 322] on span at bounding box center [255, 321] width 10 height 6
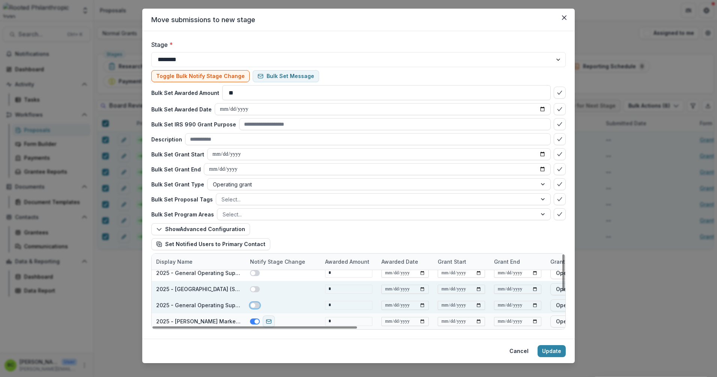
scroll to position [26, 0]
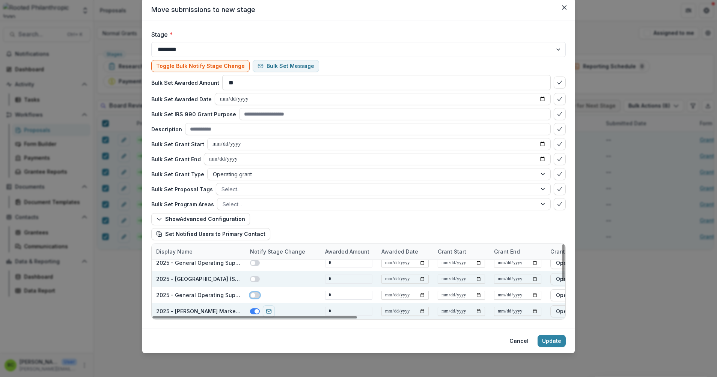
click at [251, 310] on span at bounding box center [255, 312] width 10 height 6
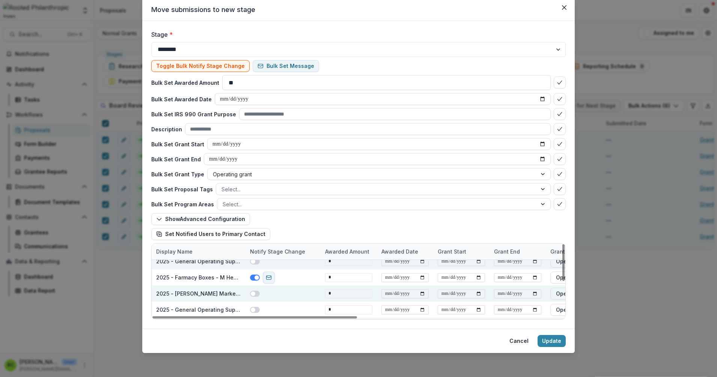
scroll to position [0, 0]
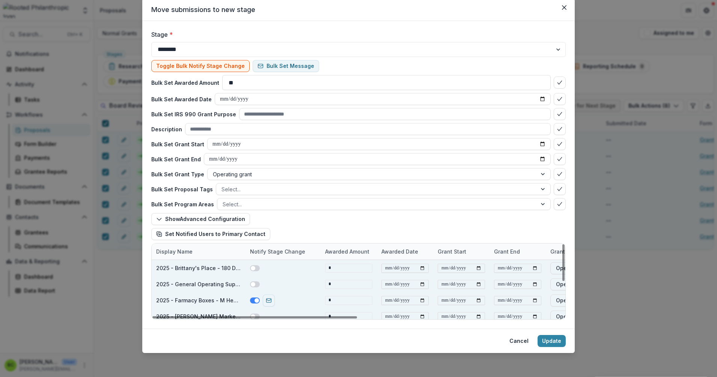
click at [250, 300] on span at bounding box center [255, 301] width 10 height 6
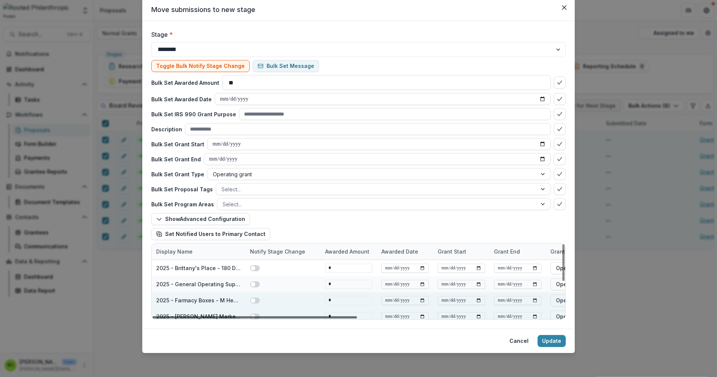
drag, startPoint x: 347, startPoint y: 318, endPoint x: 302, endPoint y: 316, distance: 45.1
click at [302, 316] on div at bounding box center [254, 317] width 205 height 2
click at [547, 342] on button "Update" at bounding box center [552, 341] width 28 height 12
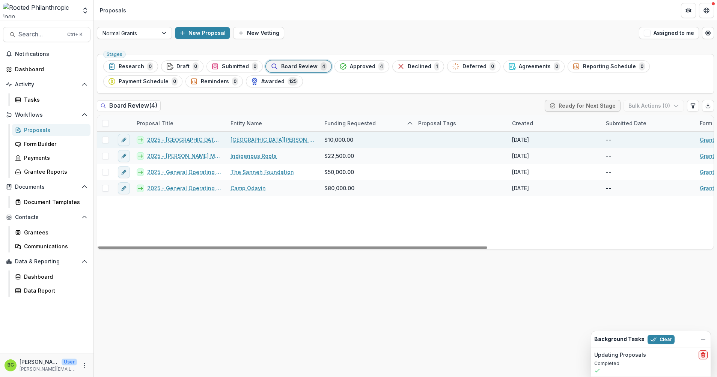
click at [104, 140] on span at bounding box center [105, 140] width 7 height 7
click at [104, 138] on icon at bounding box center [105, 140] width 5 height 4
click at [170, 139] on link "2025 - [GEOGRAPHIC_DATA] (SPPS) buses" at bounding box center [184, 140] width 74 height 8
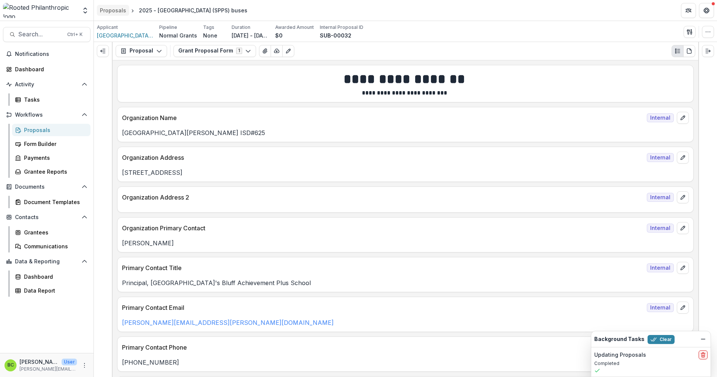
click at [110, 8] on div "Proposals" at bounding box center [113, 10] width 26 height 8
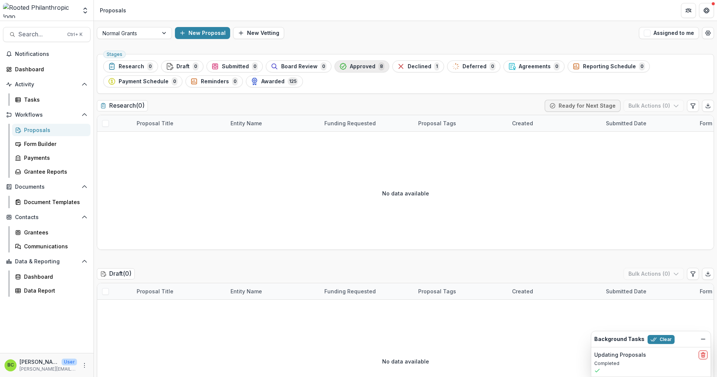
click at [350, 66] on span "Approved" at bounding box center [363, 66] width 26 height 6
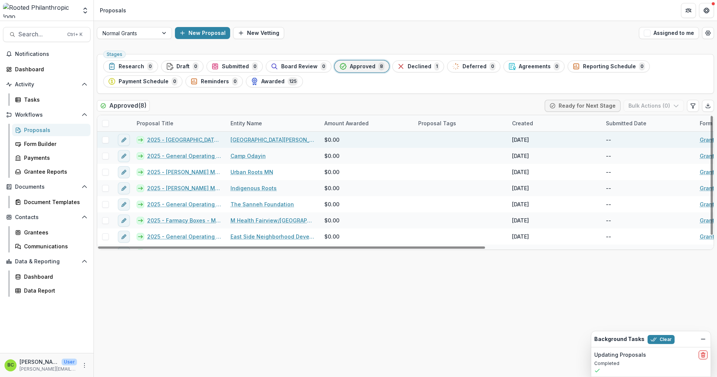
click at [176, 138] on link "2025 - [GEOGRAPHIC_DATA] (SPPS) buses" at bounding box center [184, 140] width 74 height 8
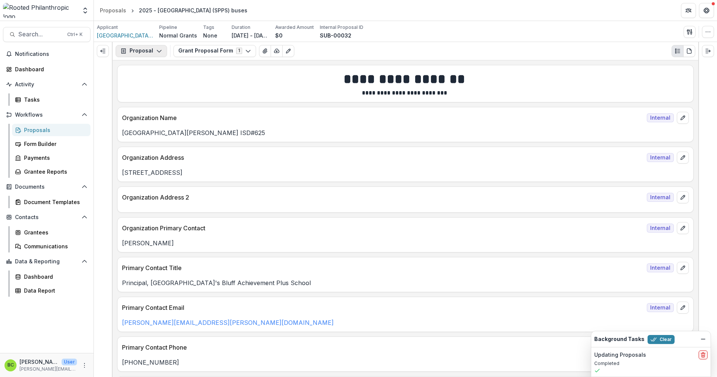
click at [159, 50] on icon "button" at bounding box center [159, 51] width 6 height 6
click at [141, 36] on span "[GEOGRAPHIC_DATA][PERSON_NAME] ISD#625" at bounding box center [125, 36] width 56 height 8
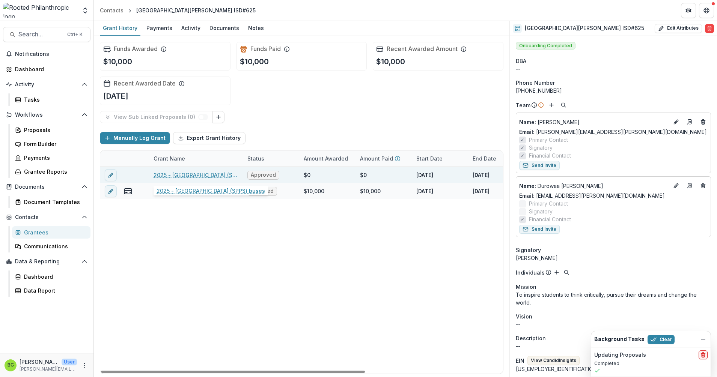
click at [202, 175] on link "2025 - [GEOGRAPHIC_DATA] (SPPS) buses" at bounding box center [196, 175] width 85 height 8
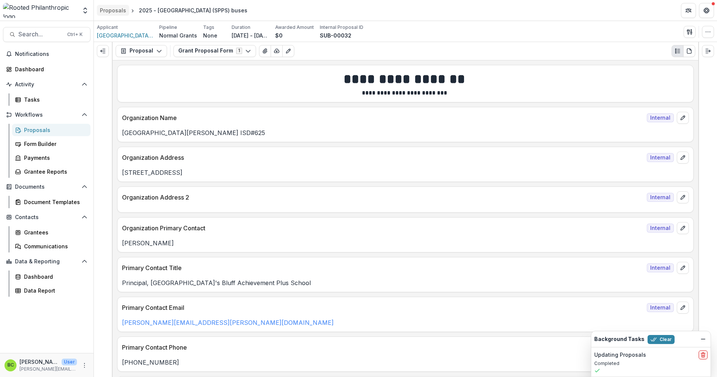
click at [106, 8] on div "Proposals" at bounding box center [113, 10] width 26 height 8
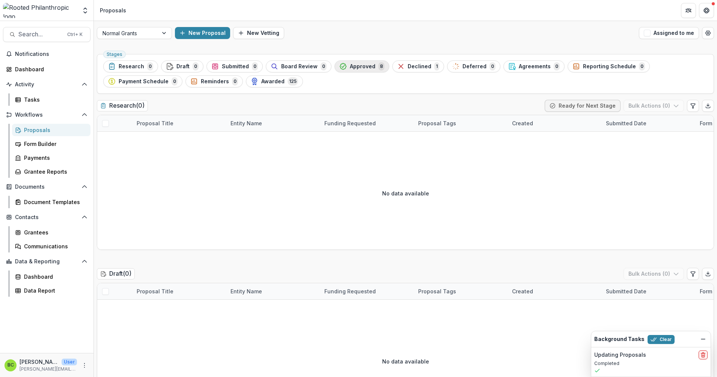
click at [360, 66] on span "Approved" at bounding box center [363, 66] width 26 height 6
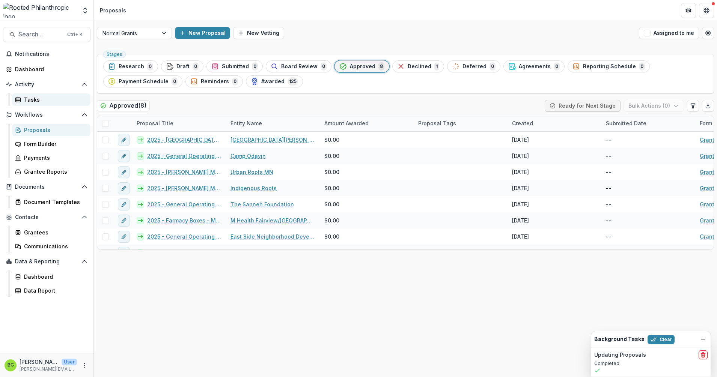
click at [39, 101] on div "Tasks" at bounding box center [54, 100] width 60 height 8
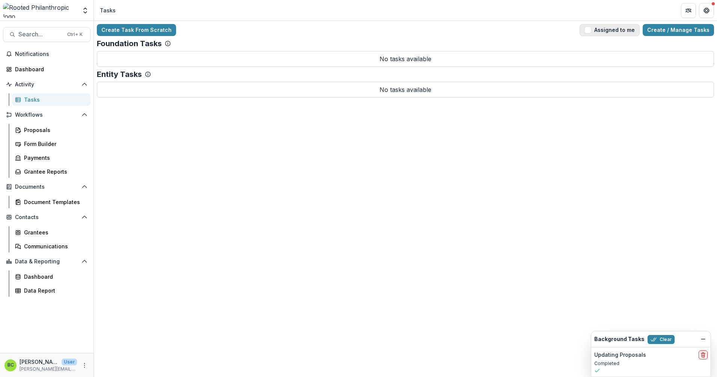
click at [620, 31] on button "Assigned to me" at bounding box center [610, 30] width 60 height 12
click at [673, 26] on link "Create / Manage Tasks" at bounding box center [678, 30] width 71 height 12
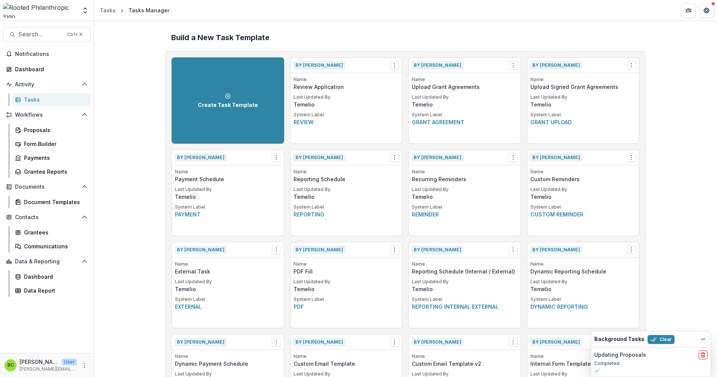
scroll to position [47, 0]
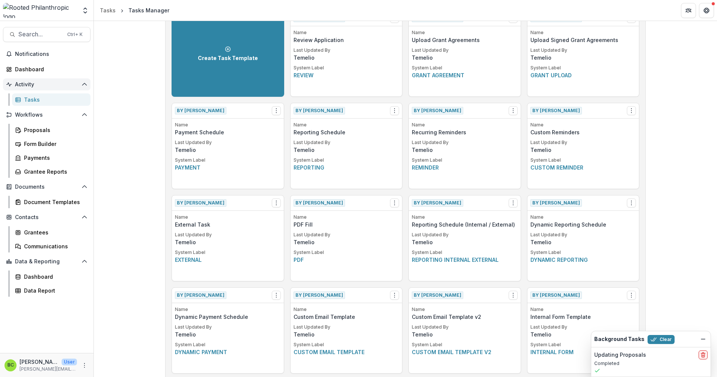
click at [34, 83] on span "Activity" at bounding box center [46, 84] width 63 height 6
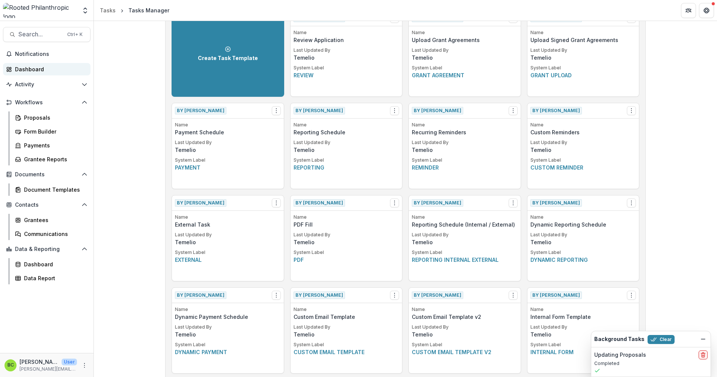
click at [33, 71] on div "Dashboard" at bounding box center [49, 69] width 69 height 8
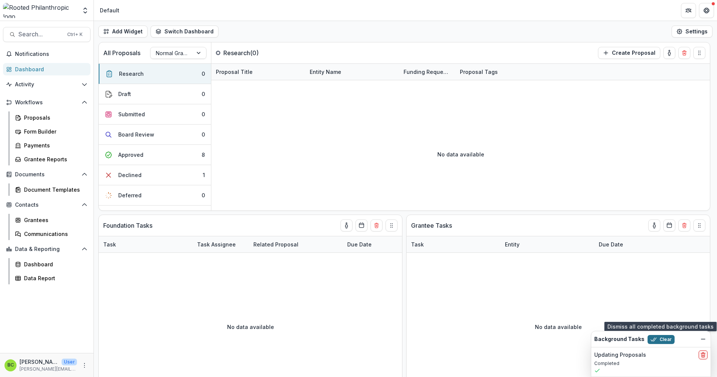
click at [661, 339] on button "Clear" at bounding box center [660, 339] width 27 height 9
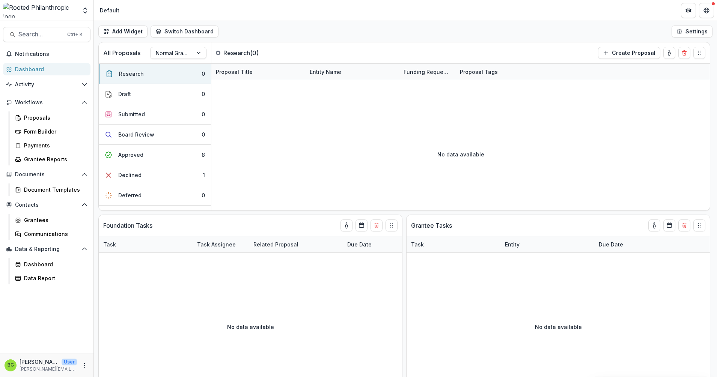
click at [68, 70] on div "Dashboard" at bounding box center [49, 69] width 69 height 8
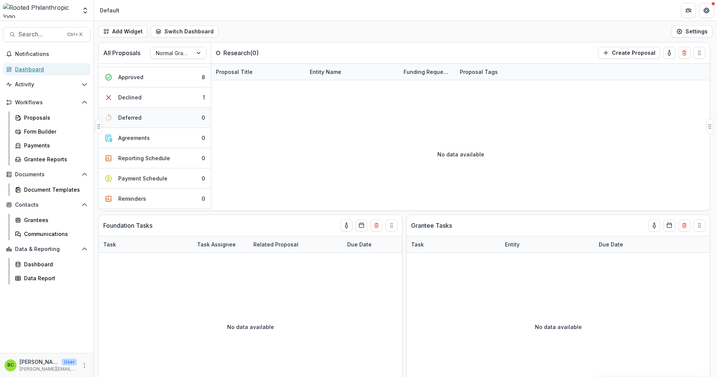
scroll to position [94, 0]
click at [154, 162] on div "Payment Schedule" at bounding box center [142, 162] width 49 height 8
click at [154, 154] on button "Approved 8" at bounding box center [155, 155] width 112 height 20
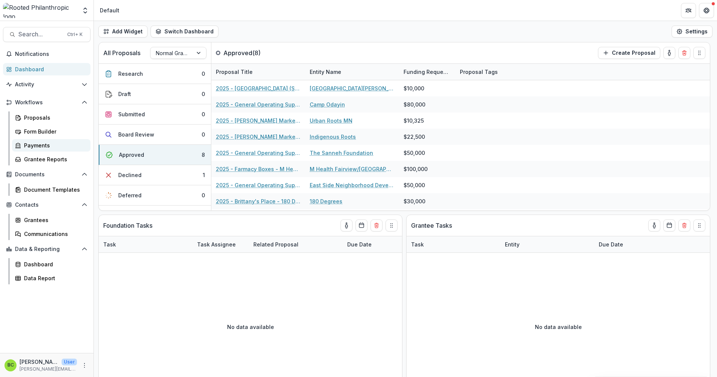
click at [39, 141] on link "Payments" at bounding box center [51, 145] width 78 height 12
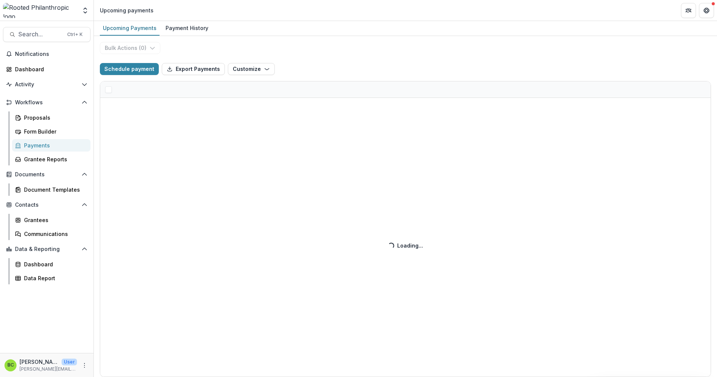
select select "******"
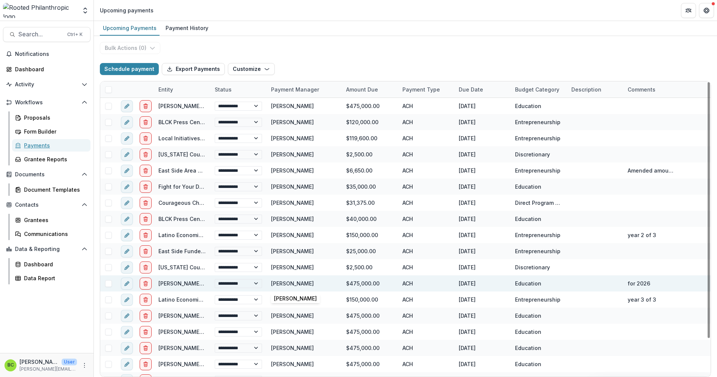
scroll to position [44, 0]
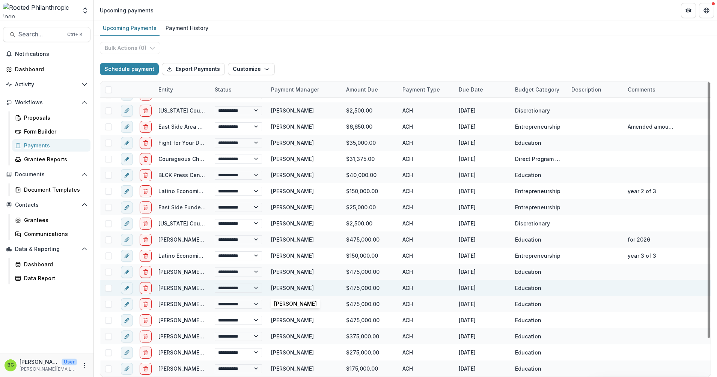
select select "******"
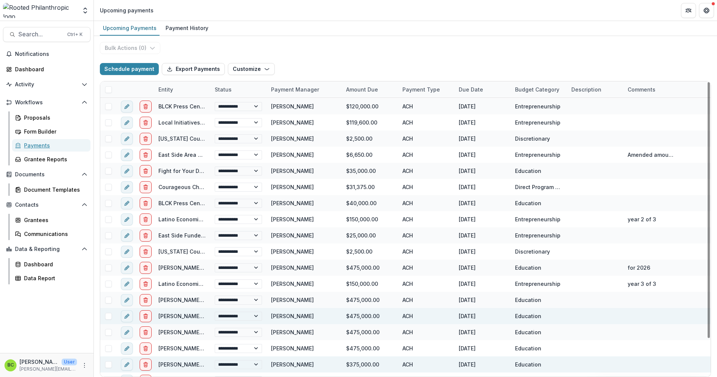
scroll to position [0, 0]
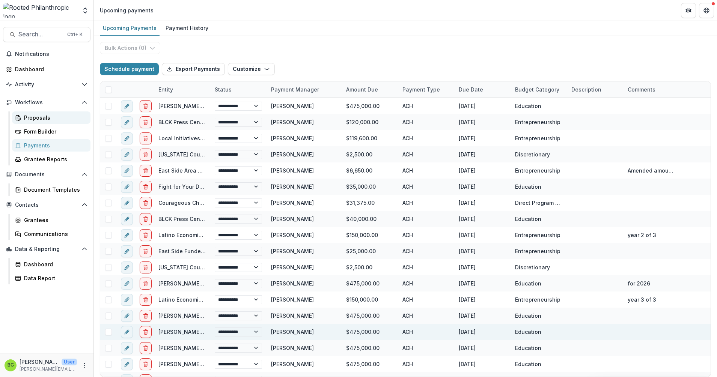
click at [38, 114] on div "Proposals" at bounding box center [54, 118] width 60 height 8
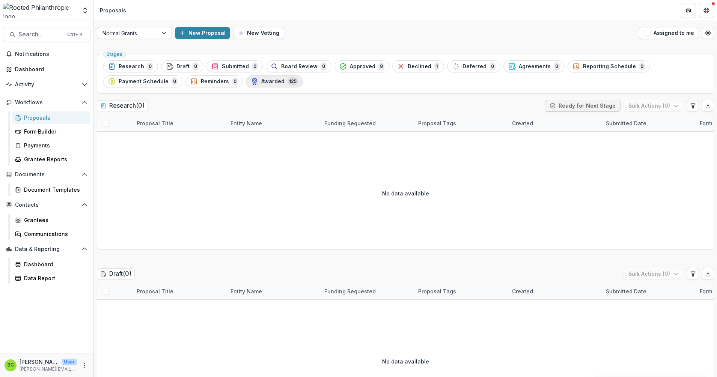
click at [253, 85] on polyline "button" at bounding box center [254, 84] width 3 height 2
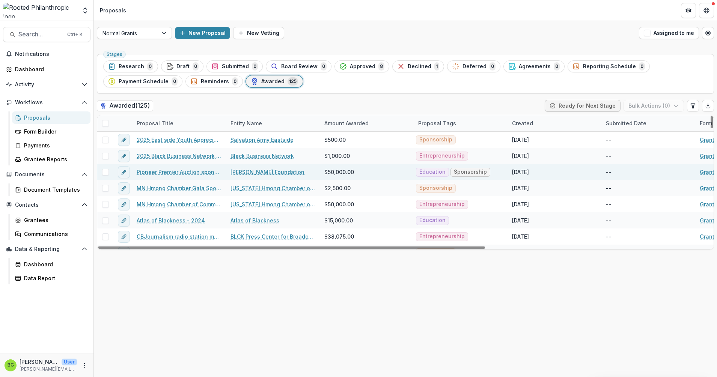
click at [244, 173] on link "[PERSON_NAME] Foundation" at bounding box center [267, 172] width 74 height 8
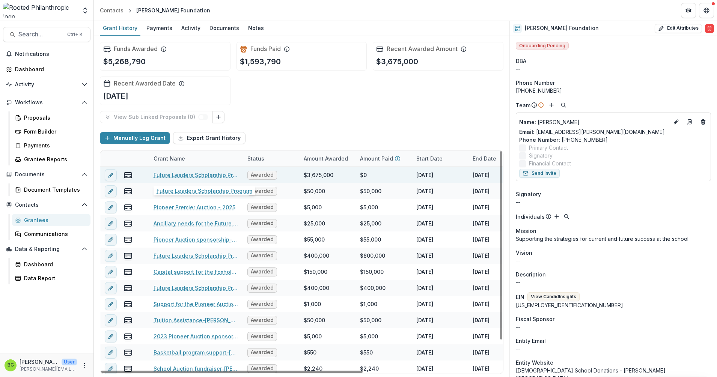
click at [188, 176] on link "Future Leaders Scholarship Program" at bounding box center [196, 175] width 85 height 8
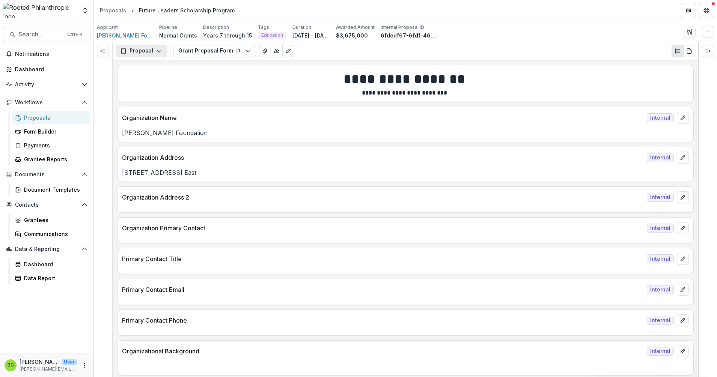
click at [158, 54] on button "Proposal" at bounding box center [141, 51] width 51 height 12
click at [159, 80] on div "Payments" at bounding box center [165, 81] width 69 height 8
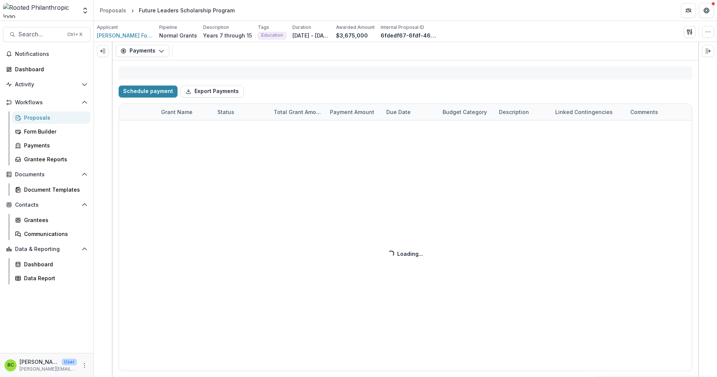
select select "******"
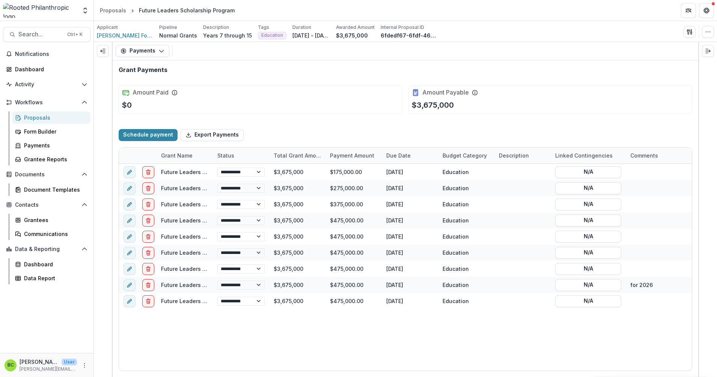
select select "******"
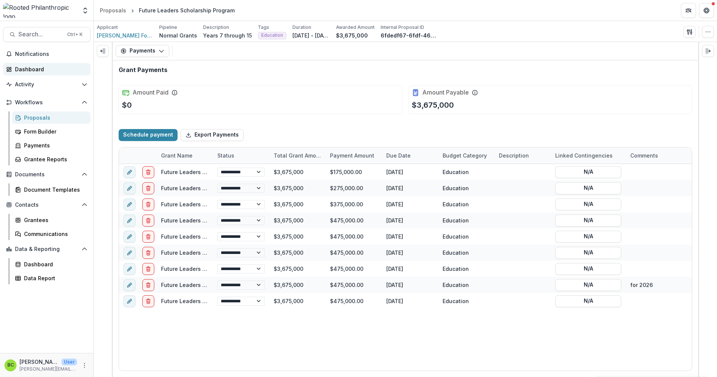
click at [33, 67] on div "Dashboard" at bounding box center [49, 69] width 69 height 8
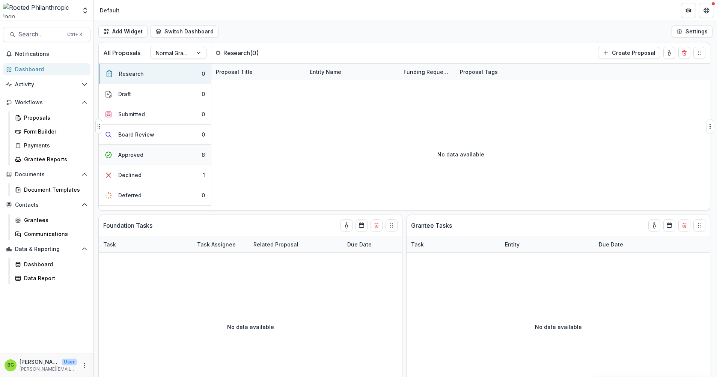
click at [138, 154] on div "Approved" at bounding box center [130, 155] width 25 height 8
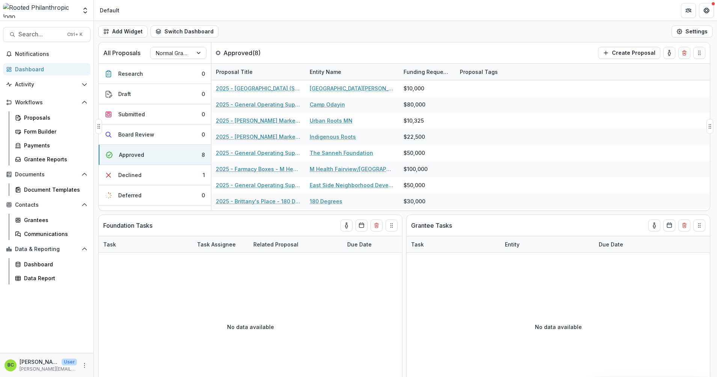
click at [323, 72] on div "Entity Name" at bounding box center [325, 72] width 41 height 8
click at [320, 104] on button "Sort Ascending" at bounding box center [352, 104] width 90 height 12
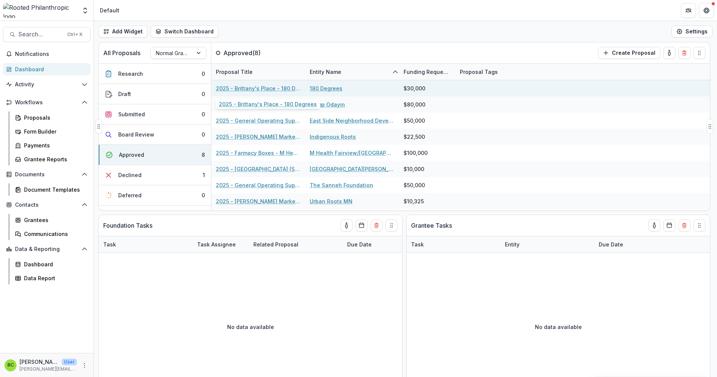
click at [268, 88] on link "2025 - Brittany's Place - 180 Degrees" at bounding box center [258, 88] width 85 height 8
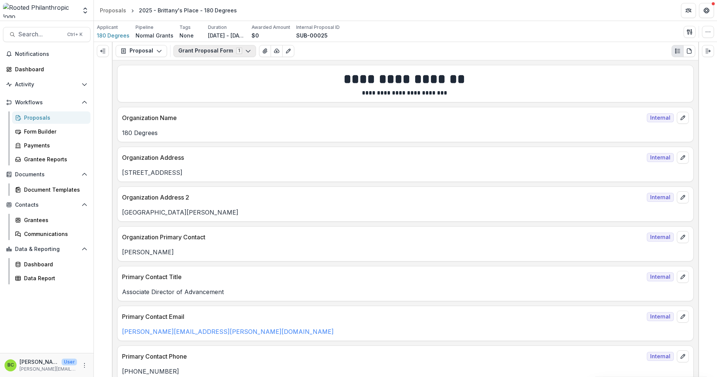
click at [245, 51] on icon "button" at bounding box center [248, 51] width 6 height 6
click at [156, 50] on icon "button" at bounding box center [159, 51] width 6 height 6
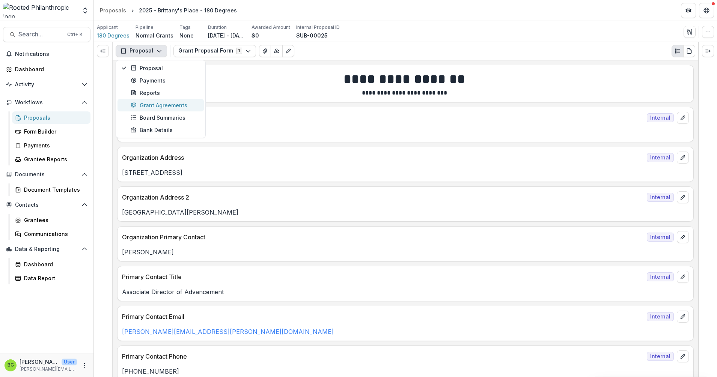
click at [182, 101] on div "Grant Agreements" at bounding box center [165, 105] width 69 height 8
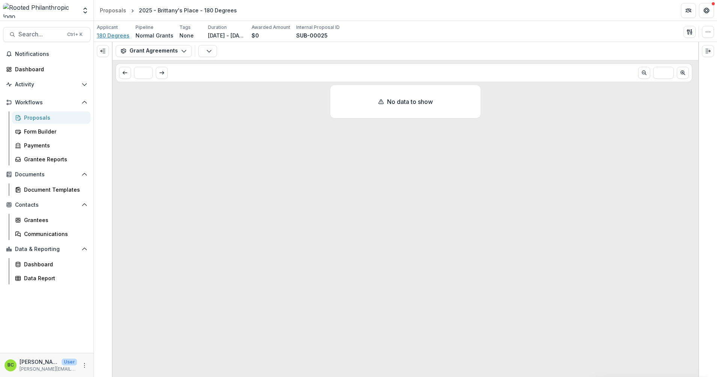
click at [114, 38] on span "180 Degrees" at bounding box center [113, 36] width 33 height 8
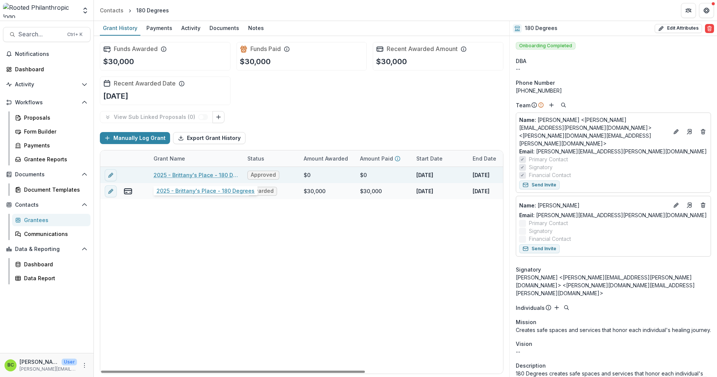
click at [211, 176] on link "2025 - Brittany's Place - 180 Degrees" at bounding box center [196, 175] width 85 height 8
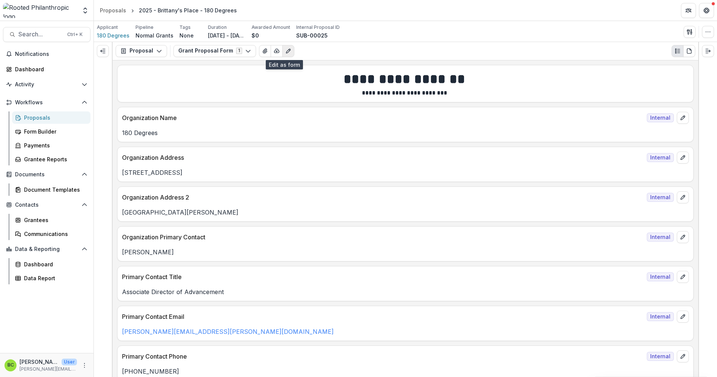
click at [282, 52] on button "Edit as form" at bounding box center [288, 51] width 12 height 12
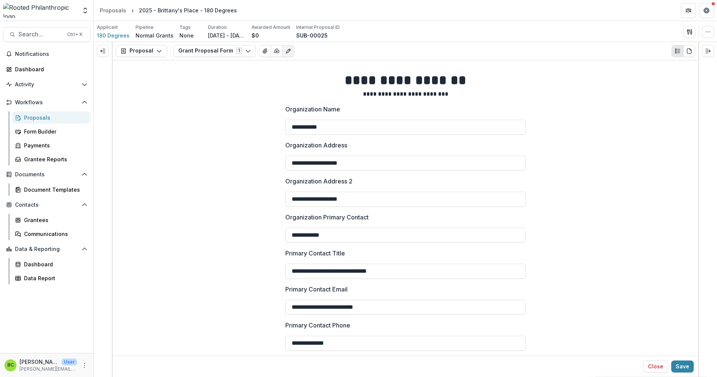
click at [282, 52] on button "Edit as form" at bounding box center [288, 51] width 12 height 12
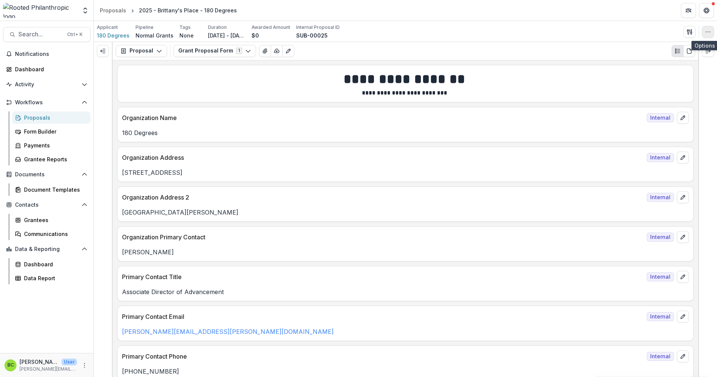
click at [705, 30] on icon "button" at bounding box center [708, 32] width 6 height 6
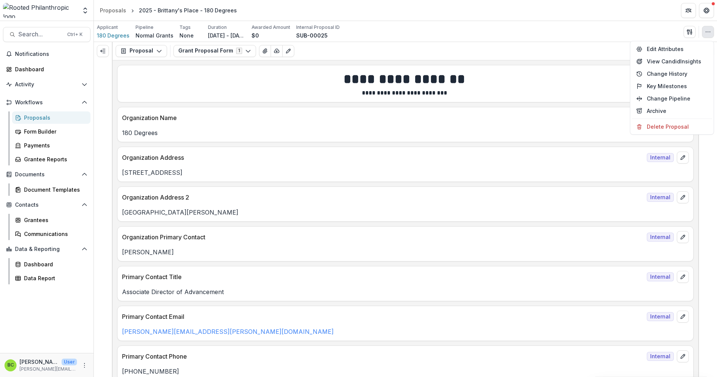
click at [588, 35] on div "Applicant 180 Degrees Pipeline Normal Grants Tags None All tags Duration [DATE]…" at bounding box center [405, 31] width 617 height 15
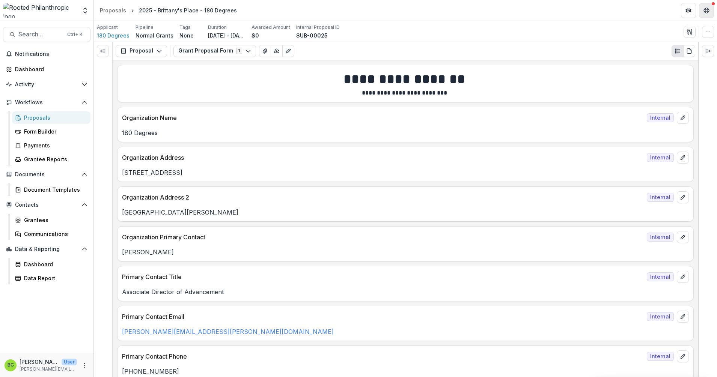
click at [705, 8] on icon "Get Help" at bounding box center [706, 11] width 6 height 6
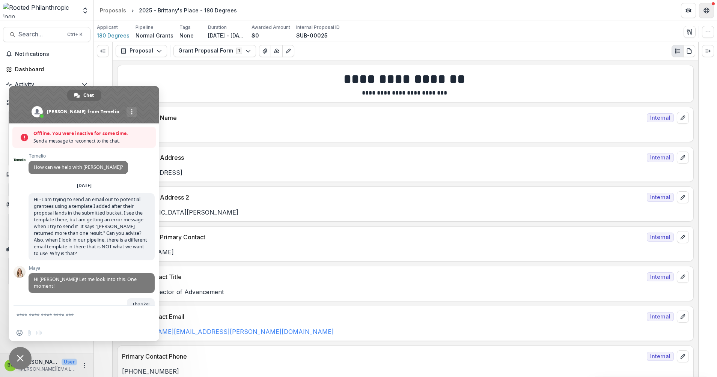
scroll to position [1170, 0]
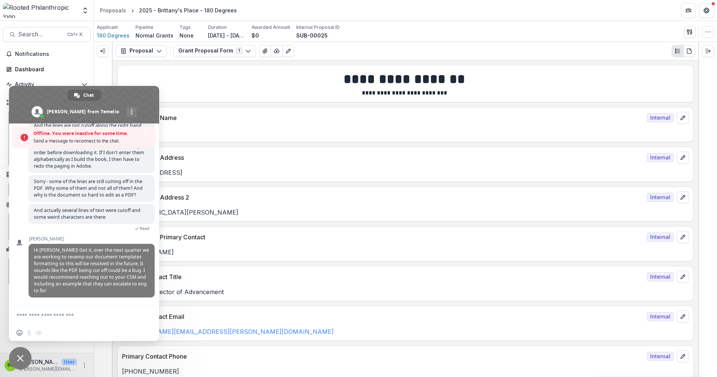
click at [354, 24] on div "Applicant 180 Degrees Pipeline Normal Grants Tags None All tags Duration [DATE]…" at bounding box center [405, 31] width 617 height 15
click at [23, 102] on span at bounding box center [84, 105] width 150 height 38
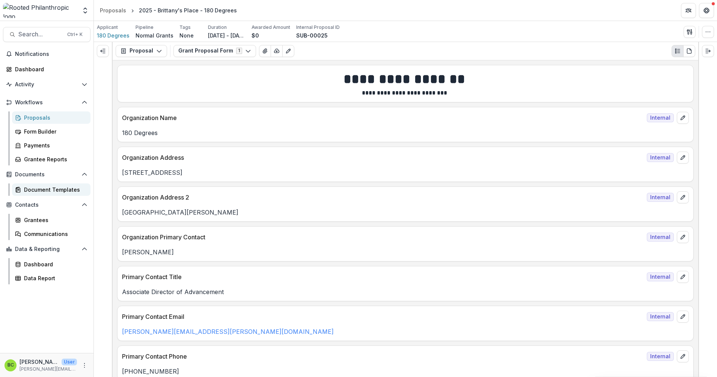
click at [42, 190] on div "Document Templates" at bounding box center [54, 190] width 60 height 8
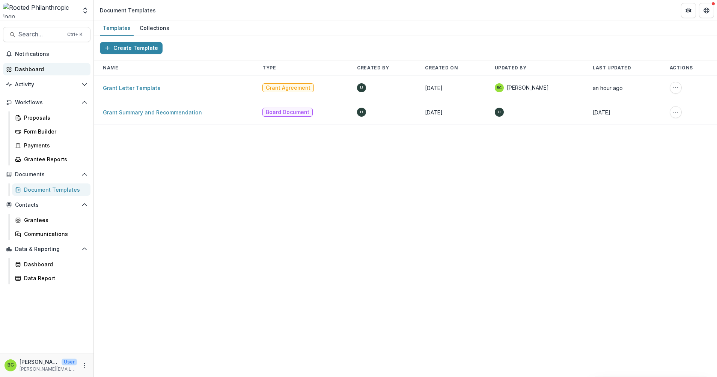
click at [61, 69] on div "Dashboard" at bounding box center [49, 69] width 69 height 8
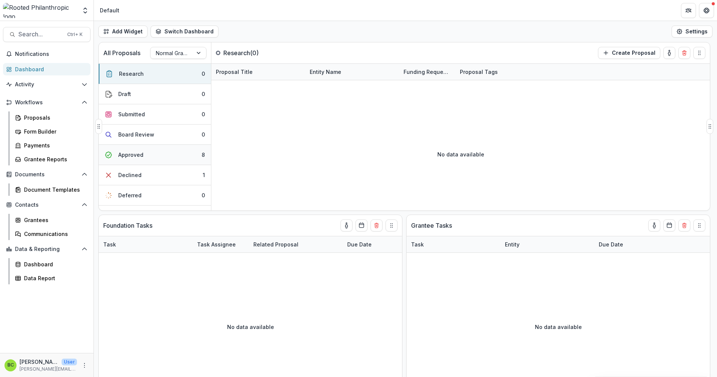
click at [157, 153] on button "Approved 8" at bounding box center [155, 155] width 112 height 20
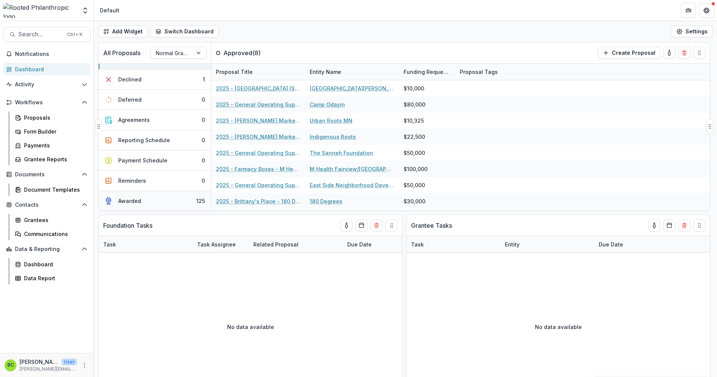
scroll to position [96, 0]
click at [281, 199] on link "2025 - Brittany's Place - 180 Degrees" at bounding box center [258, 201] width 85 height 8
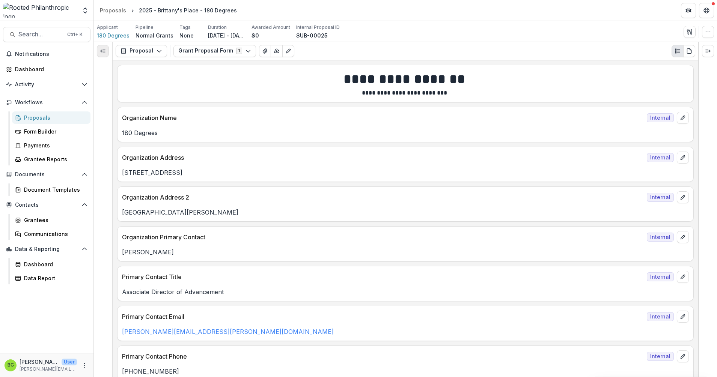
click at [102, 51] on line "Expand left" at bounding box center [103, 51] width 5 height 0
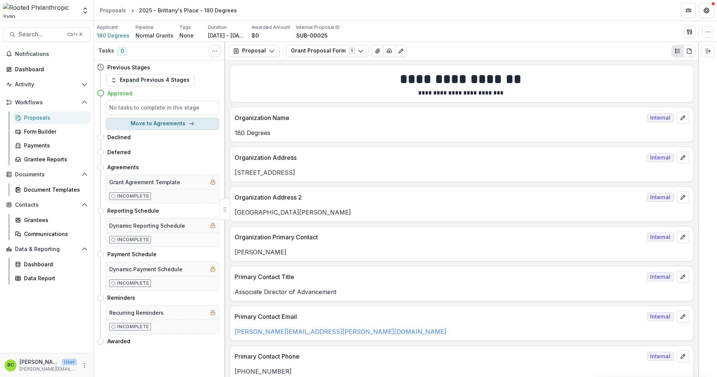
click at [155, 122] on button "Move to Agreements" at bounding box center [162, 124] width 113 height 12
select select "**********"
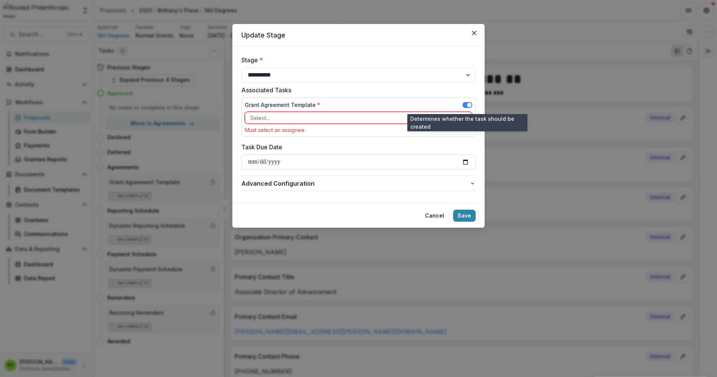
click at [465, 104] on span at bounding box center [467, 105] width 10 height 6
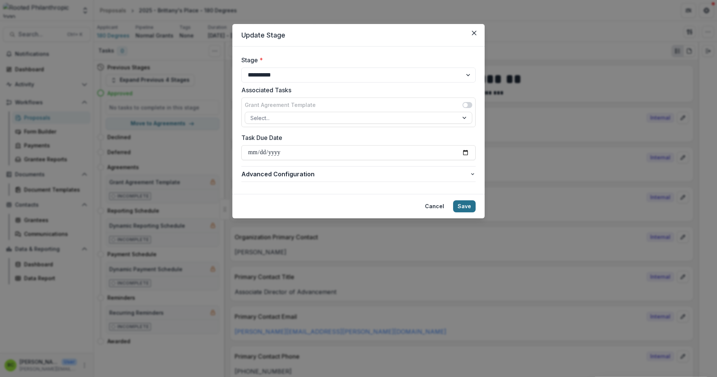
click at [468, 208] on button "Save" at bounding box center [464, 206] width 23 height 12
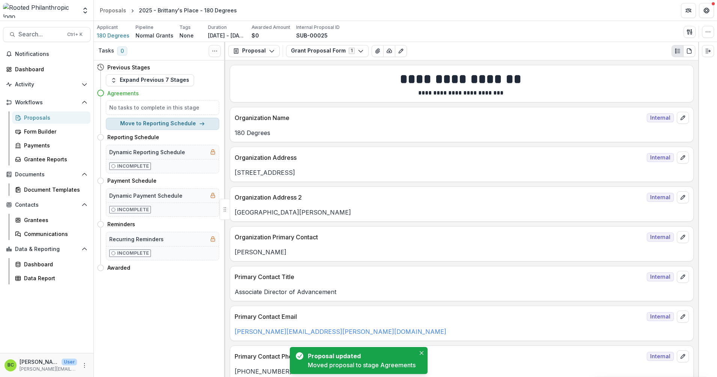
click at [150, 122] on button "Move to Reporting Schedule" at bounding box center [162, 124] width 113 height 12
select select "**********"
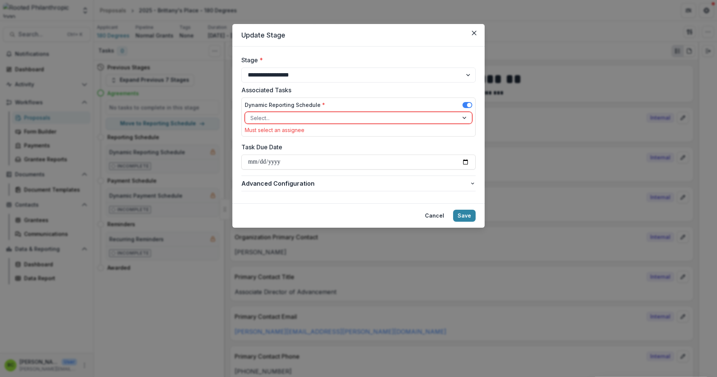
click at [465, 103] on span at bounding box center [467, 105] width 10 height 6
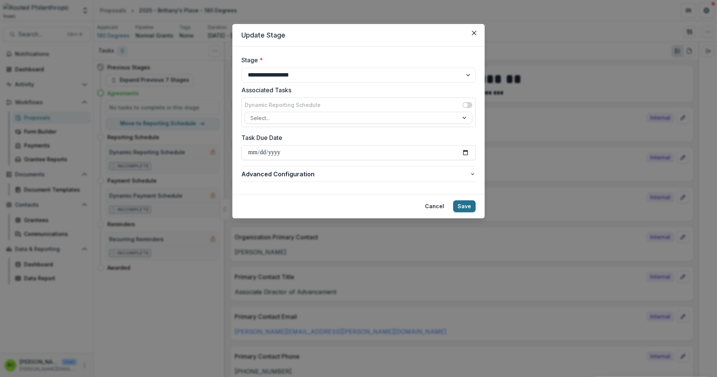
click at [467, 205] on button "Save" at bounding box center [464, 206] width 23 height 12
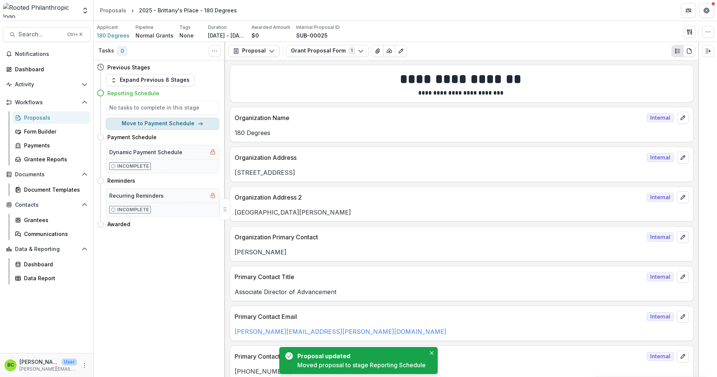
click at [160, 125] on button "Move to Payment Schedule" at bounding box center [162, 124] width 113 height 12
select select "**********"
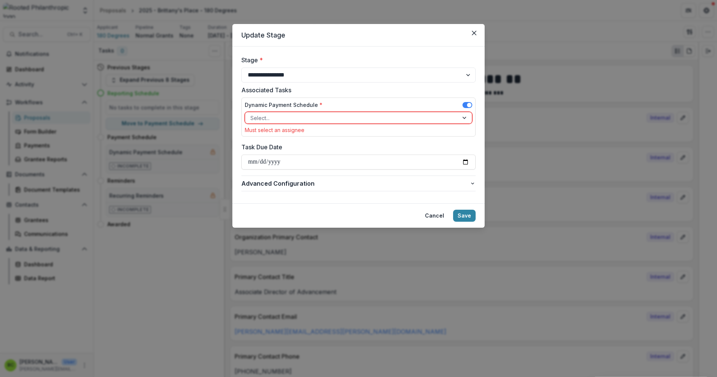
click at [463, 119] on div at bounding box center [465, 117] width 14 height 11
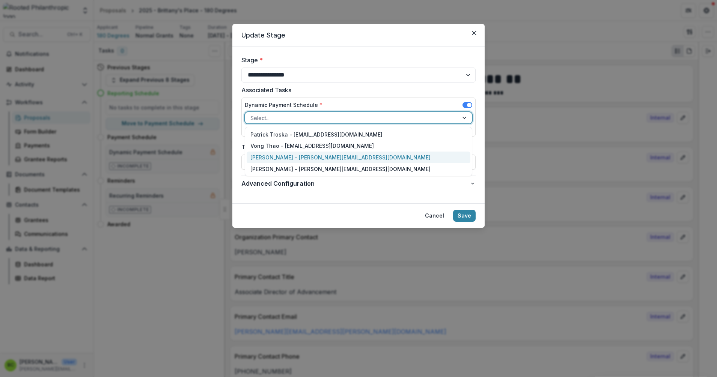
click at [321, 155] on div "[PERSON_NAME] - [PERSON_NAME][EMAIL_ADDRESS][DOMAIN_NAME]" at bounding box center [359, 158] width 224 height 12
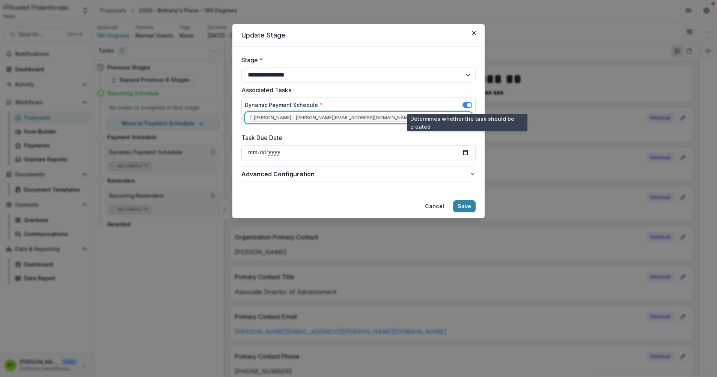
click at [462, 105] on span at bounding box center [467, 105] width 10 height 6
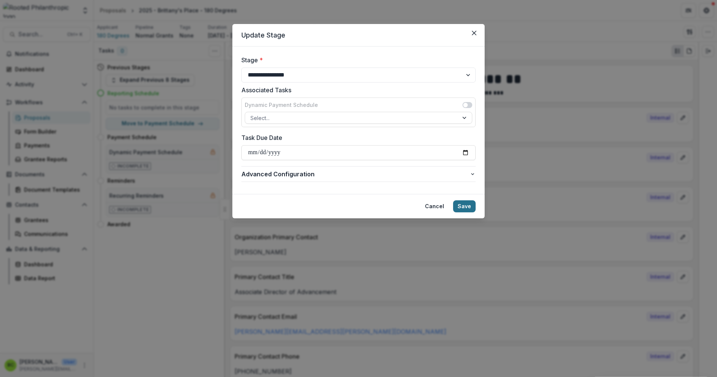
click at [464, 204] on button "Save" at bounding box center [464, 206] width 23 height 12
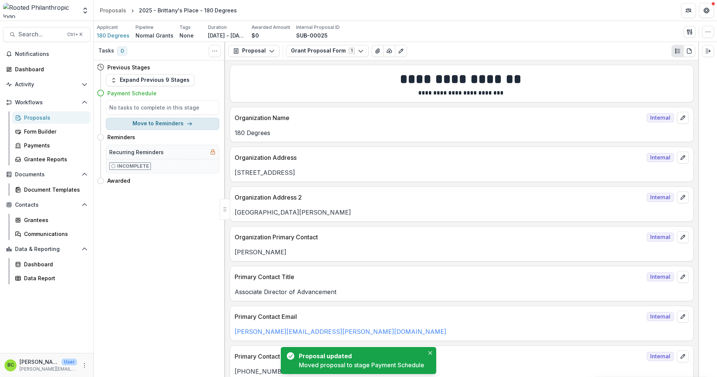
click at [143, 124] on button "Move to Reminders" at bounding box center [162, 124] width 113 height 12
select select "*********"
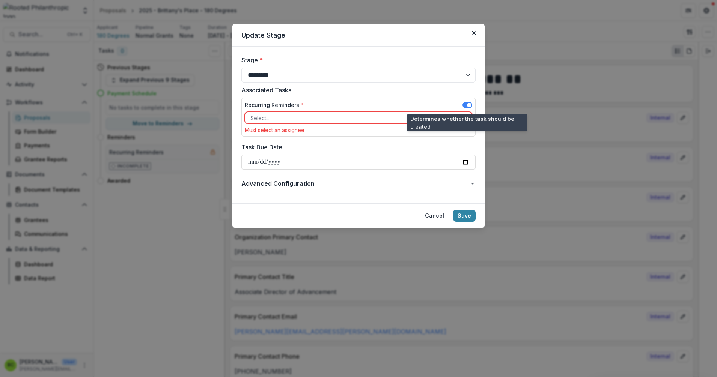
click at [465, 104] on span at bounding box center [467, 105] width 10 height 6
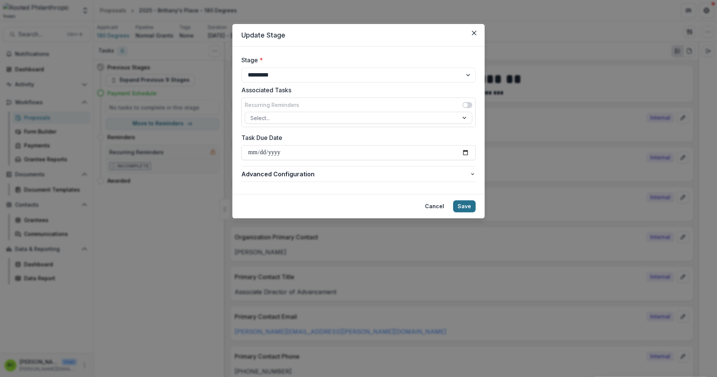
click at [466, 204] on button "Save" at bounding box center [464, 206] width 23 height 12
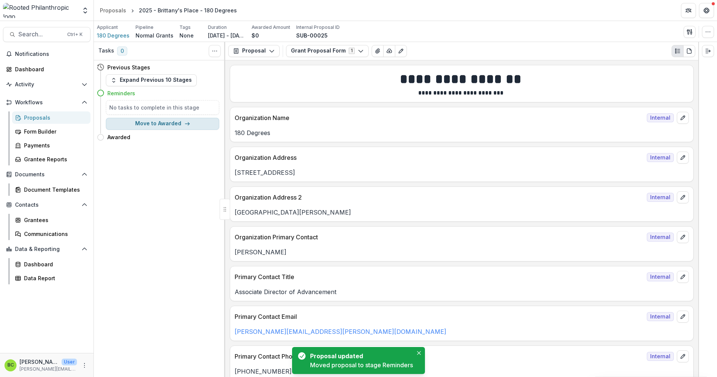
click at [140, 126] on button "Move to Awarded" at bounding box center [162, 124] width 113 height 12
select select "*******"
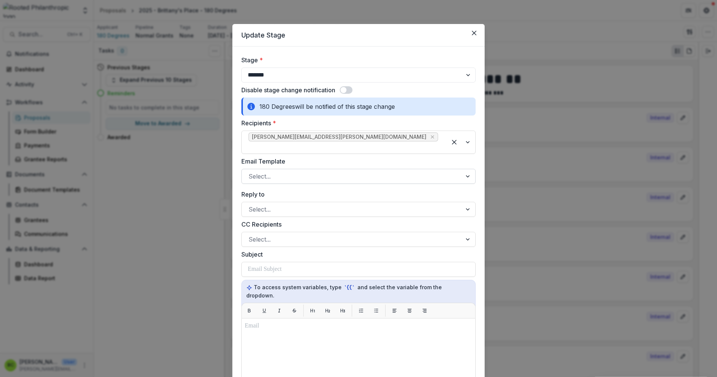
click at [330, 171] on div at bounding box center [351, 176] width 206 height 11
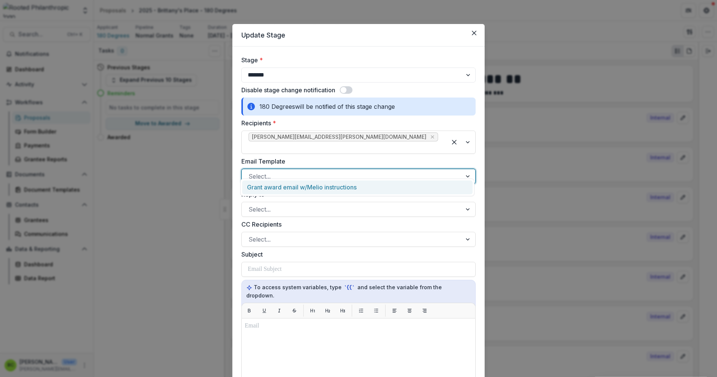
click at [330, 185] on div "Grant award email w/Melio instructions" at bounding box center [357, 188] width 230 height 14
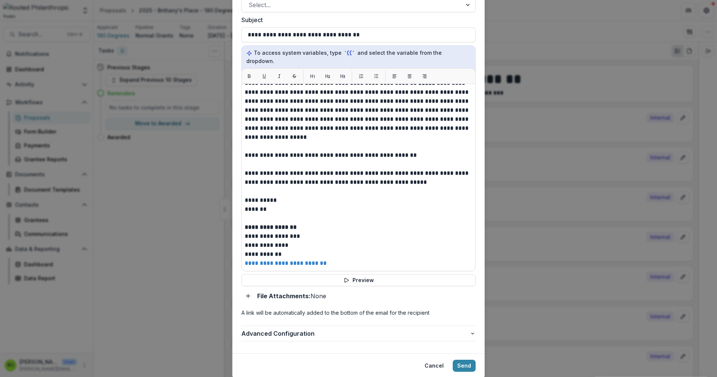
scroll to position [243, 0]
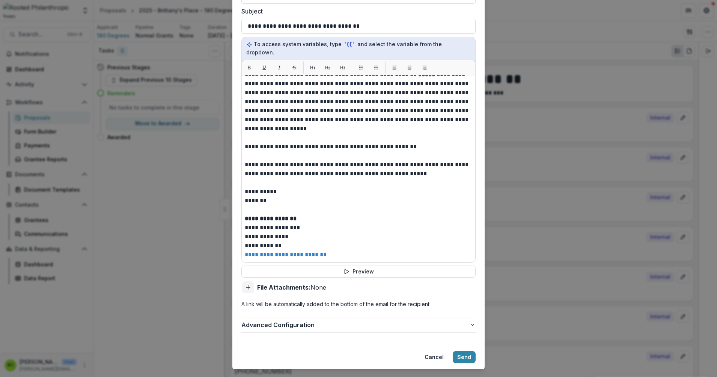
click at [246, 285] on icon "Add attachment" at bounding box center [248, 288] width 6 height 6
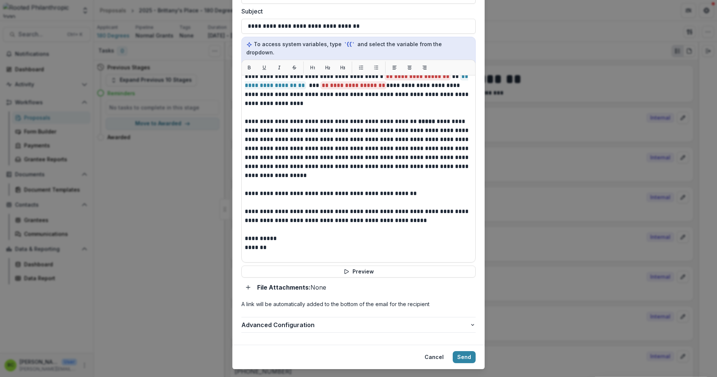
scroll to position [0, 0]
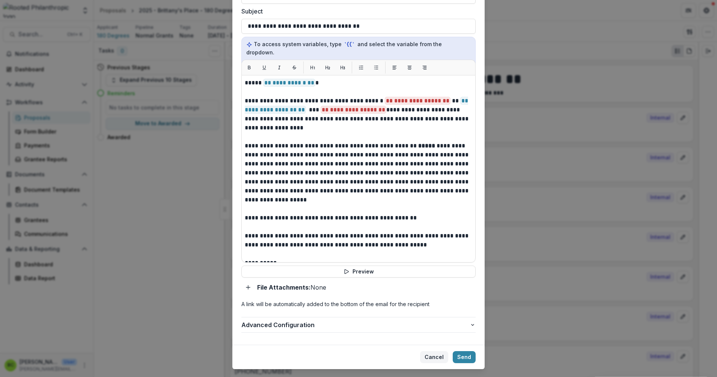
click at [439, 351] on button "Cancel" at bounding box center [434, 357] width 28 height 12
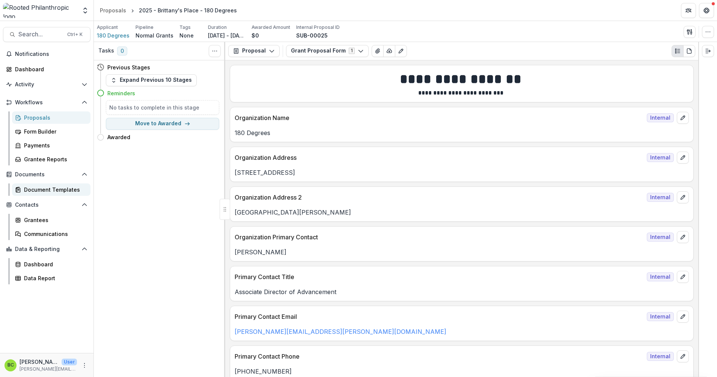
click at [36, 188] on div "Document Templates" at bounding box center [54, 190] width 60 height 8
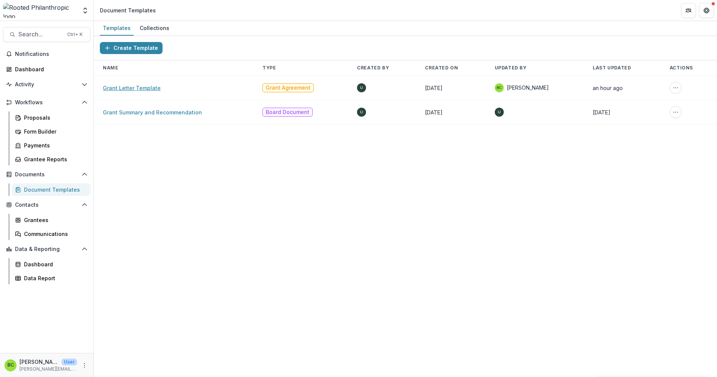
click at [137, 89] on link "Grant Letter Template" at bounding box center [132, 88] width 58 height 6
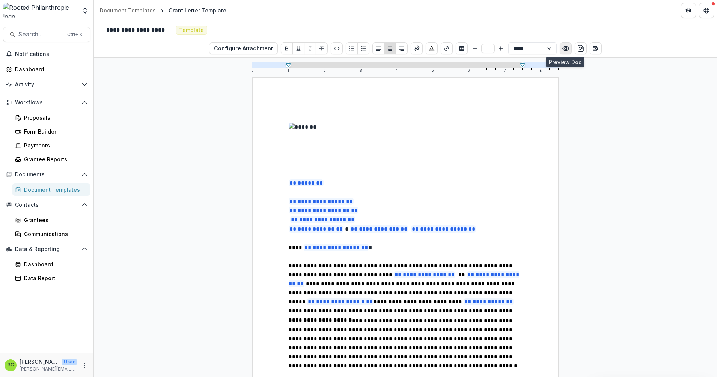
click at [565, 51] on icon "Preview preview-doc.pdf" at bounding box center [566, 49] width 6 height 5
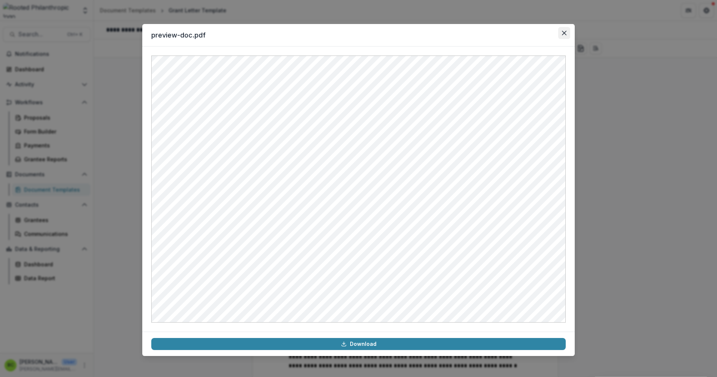
click at [565, 34] on icon "Close" at bounding box center [564, 33] width 5 height 5
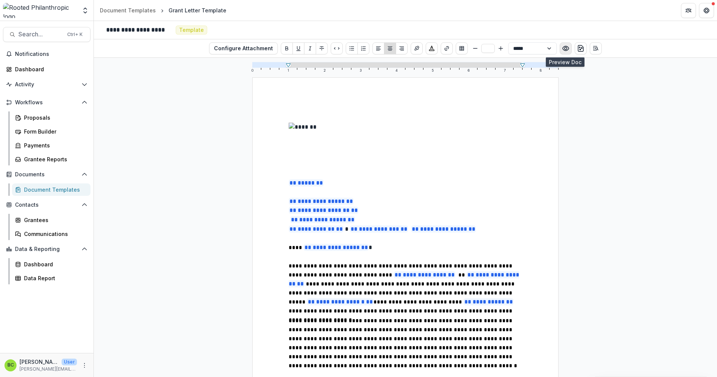
click at [565, 50] on icon "Preview preview-doc.pdf" at bounding box center [566, 49] width 8 height 8
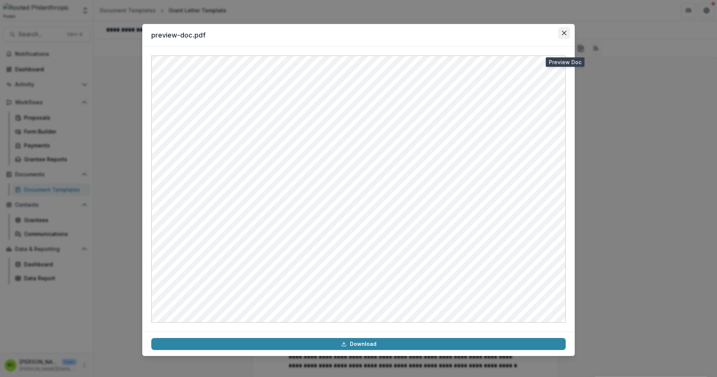
click at [565, 32] on icon "Close" at bounding box center [564, 33] width 5 height 5
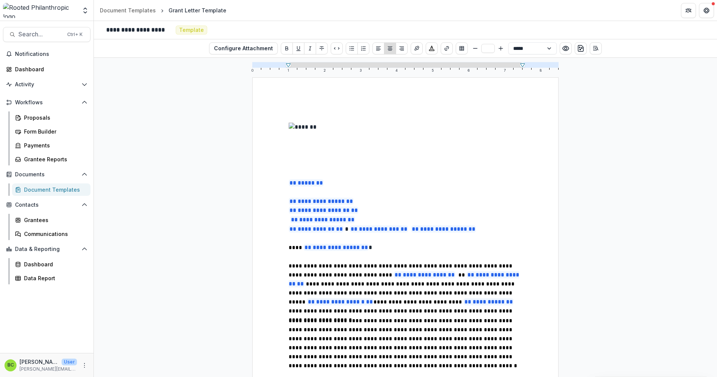
click at [36, 189] on div "Document Templates" at bounding box center [54, 190] width 60 height 8
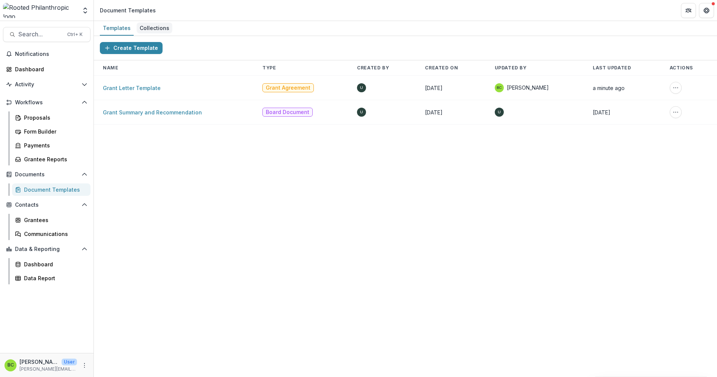
click at [154, 30] on div "Collections" at bounding box center [155, 28] width 36 height 11
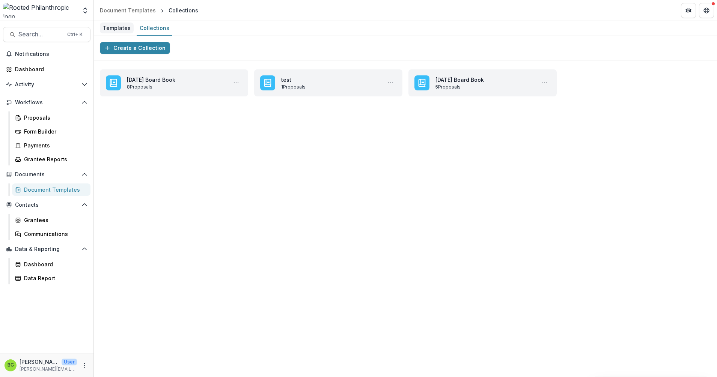
click at [111, 26] on div "Templates" at bounding box center [117, 28] width 34 height 11
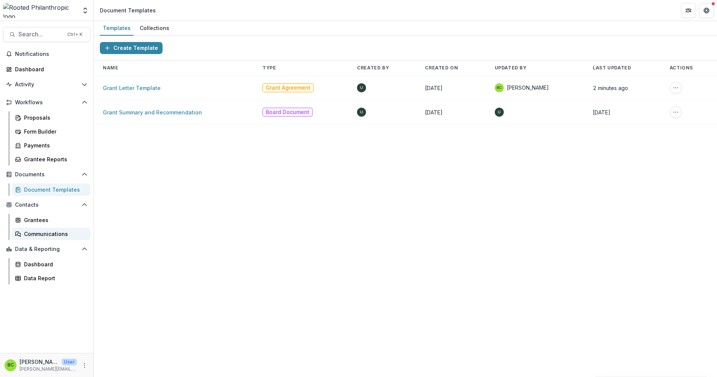
click at [32, 235] on div "Communications" at bounding box center [54, 234] width 60 height 8
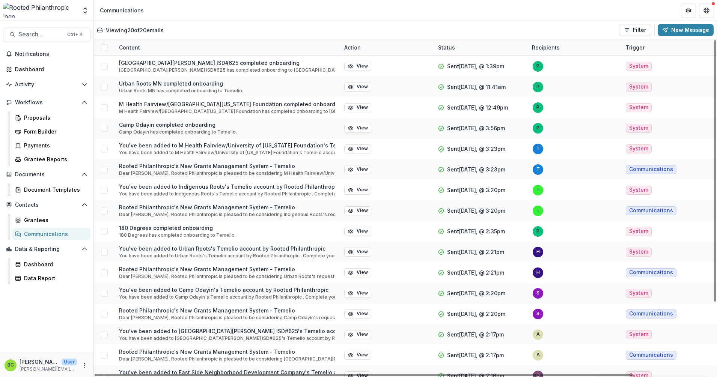
scroll to position [92, 0]
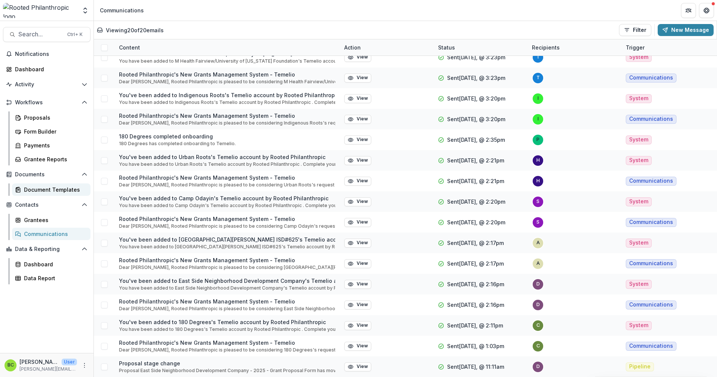
click at [50, 193] on div "Document Templates" at bounding box center [54, 190] width 60 height 8
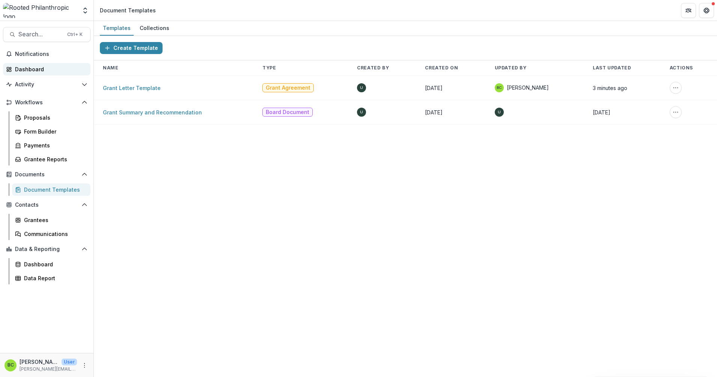
click at [48, 71] on div "Dashboard" at bounding box center [49, 69] width 69 height 8
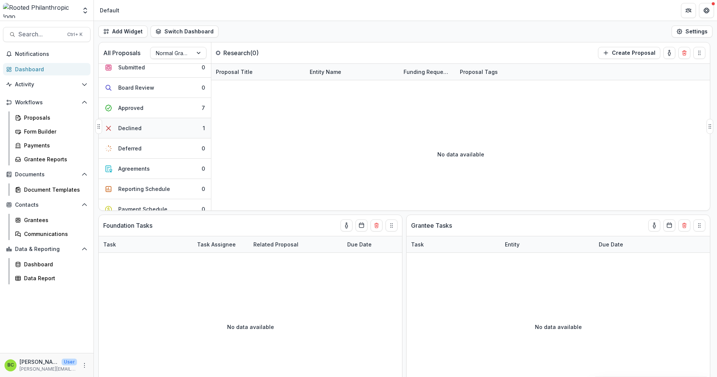
scroll to position [96, 0]
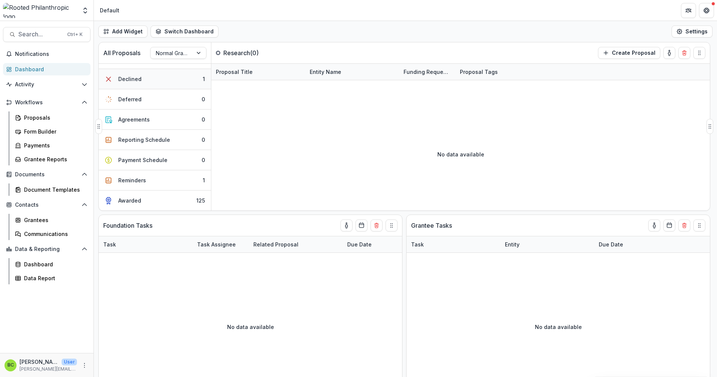
click at [172, 181] on button "Reminders 1" at bounding box center [155, 180] width 112 height 20
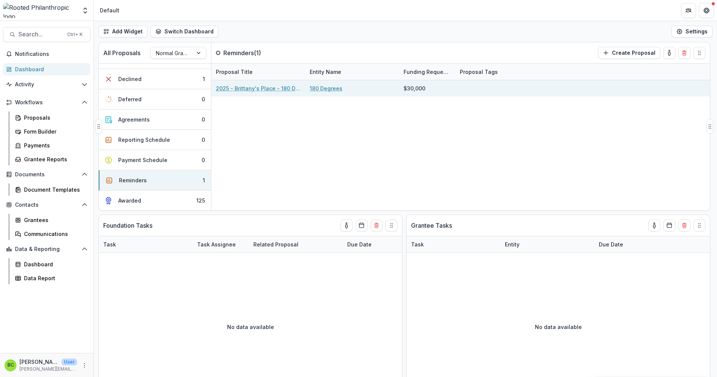
click at [258, 87] on link "2025 - Brittany's Place - 180 Degrees" at bounding box center [258, 88] width 85 height 8
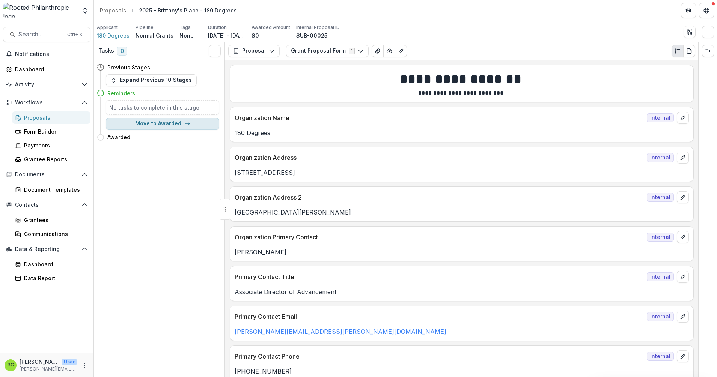
click at [157, 123] on button "Move to Awarded" at bounding box center [162, 124] width 113 height 12
select select "*******"
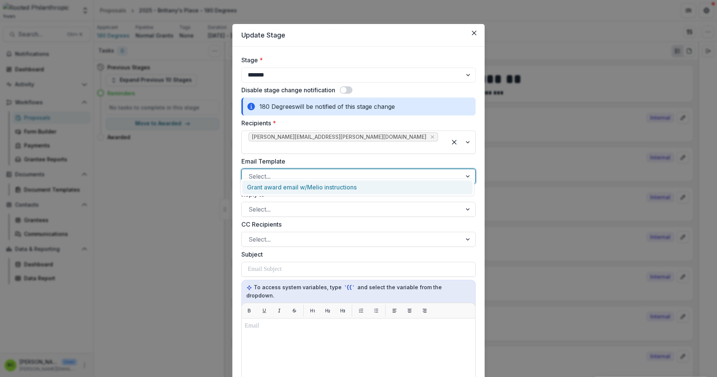
click at [311, 171] on div at bounding box center [351, 176] width 206 height 11
click at [313, 189] on div "Grant award email w/Melio instructions" at bounding box center [357, 188] width 230 height 14
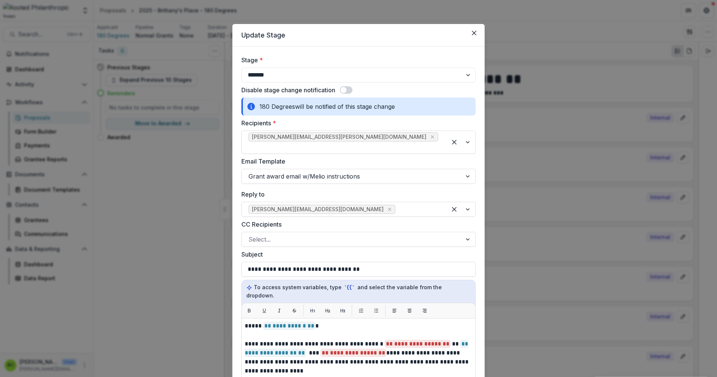
click at [469, 32] on button "Close" at bounding box center [474, 33] width 12 height 12
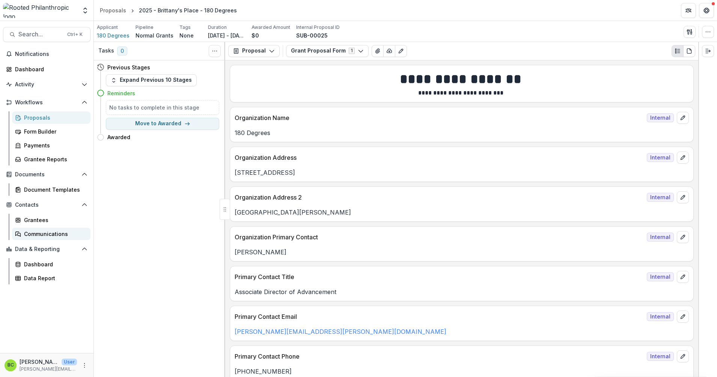
click at [60, 230] on link "Communications" at bounding box center [51, 234] width 78 height 12
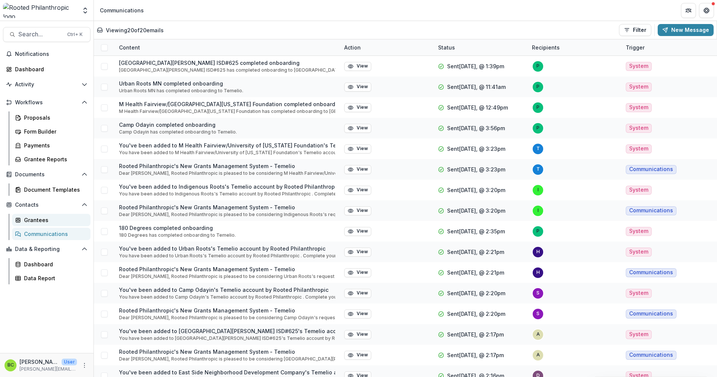
click at [42, 225] on link "Grantees" at bounding box center [51, 220] width 78 height 12
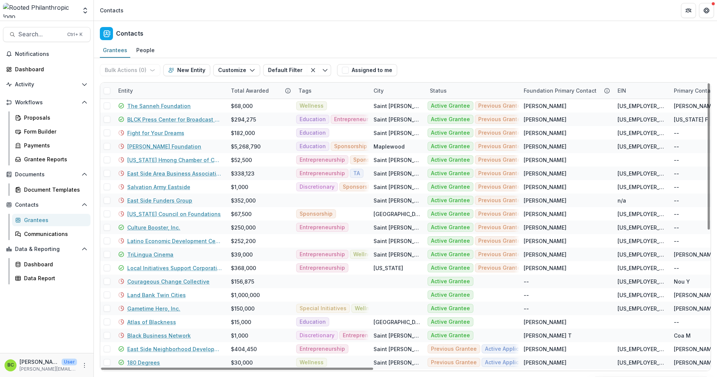
click at [161, 88] on div "Entity" at bounding box center [170, 91] width 113 height 16
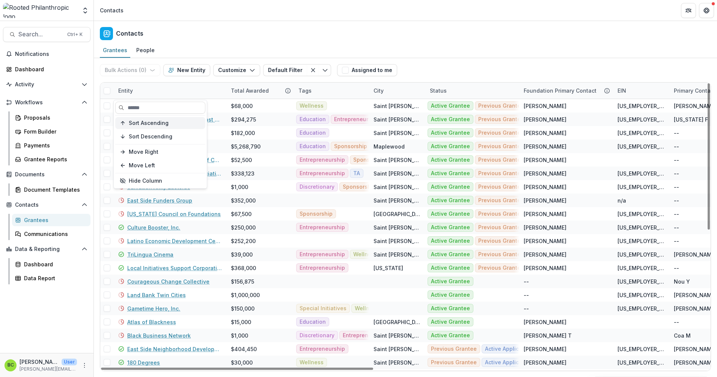
click at [158, 120] on span "Sort Ascending" at bounding box center [149, 123] width 40 height 6
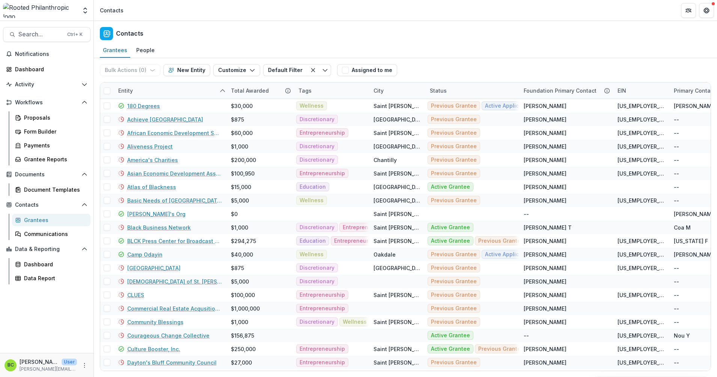
click at [176, 38] on div "Contacts" at bounding box center [405, 32] width 623 height 22
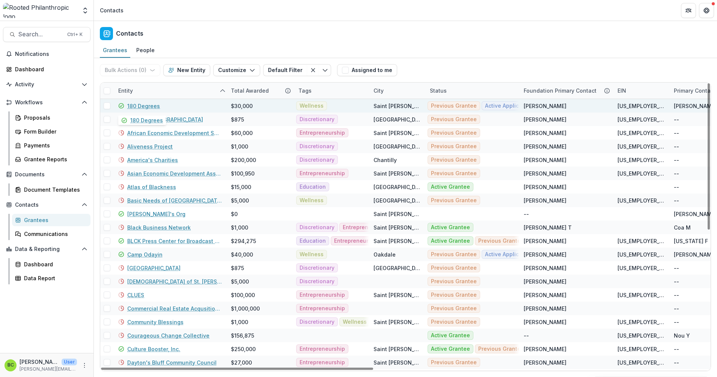
click at [146, 105] on link "180 Degrees" at bounding box center [143, 106] width 33 height 8
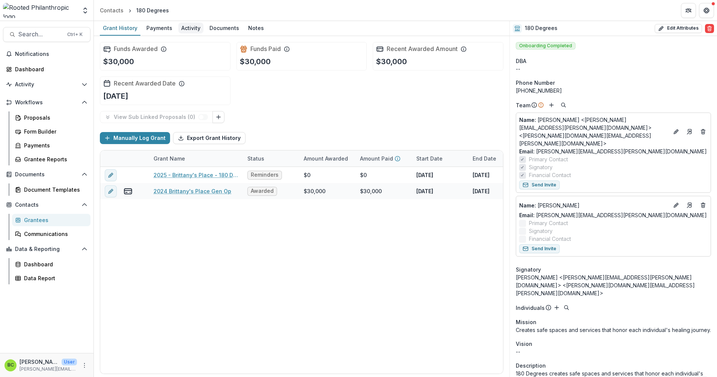
click at [190, 29] on div "Activity" at bounding box center [190, 28] width 25 height 11
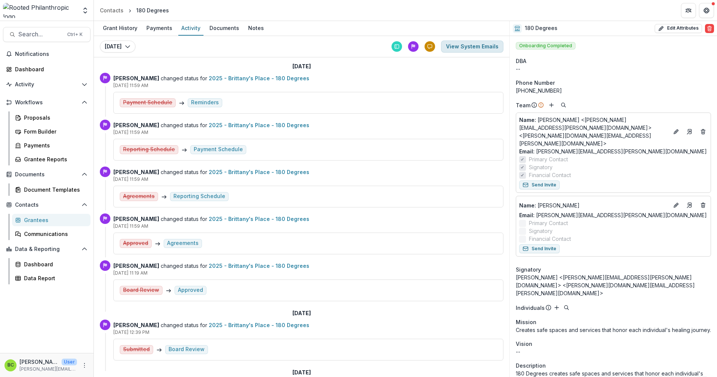
click at [481, 45] on button "View System Emails" at bounding box center [472, 47] width 62 height 12
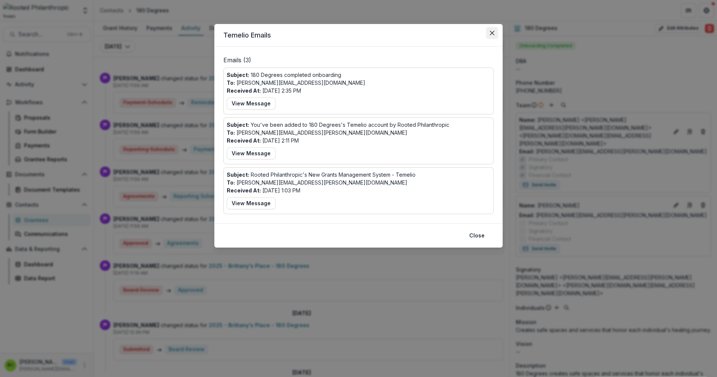
click at [493, 30] on button "Close" at bounding box center [492, 33] width 12 height 12
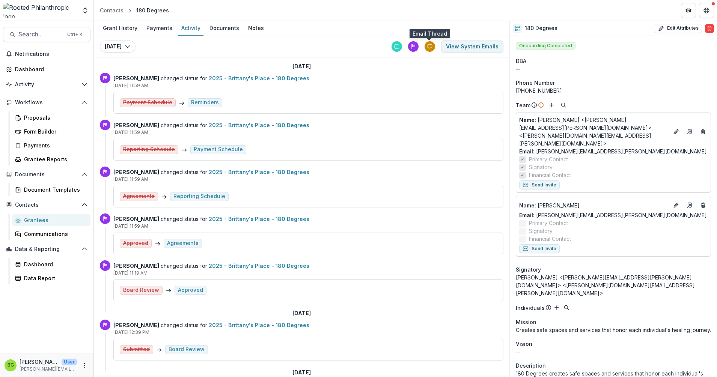
click at [425, 47] on div at bounding box center [430, 46] width 11 height 11
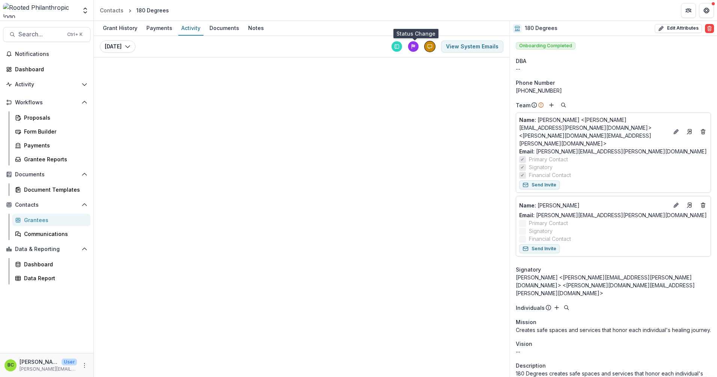
click at [412, 46] on line at bounding box center [412, 47] width 0 height 4
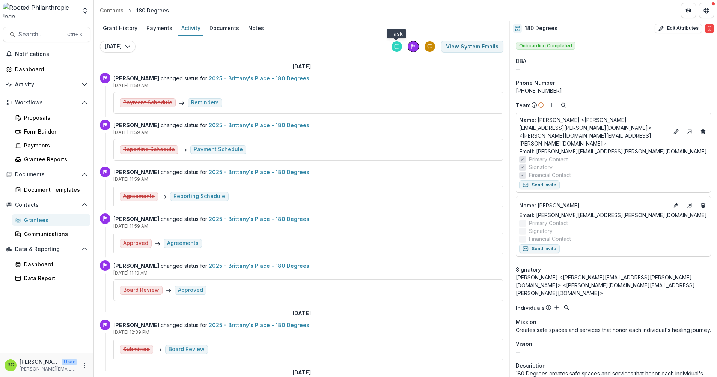
click at [394, 46] on rect at bounding box center [395, 47] width 2 height 4
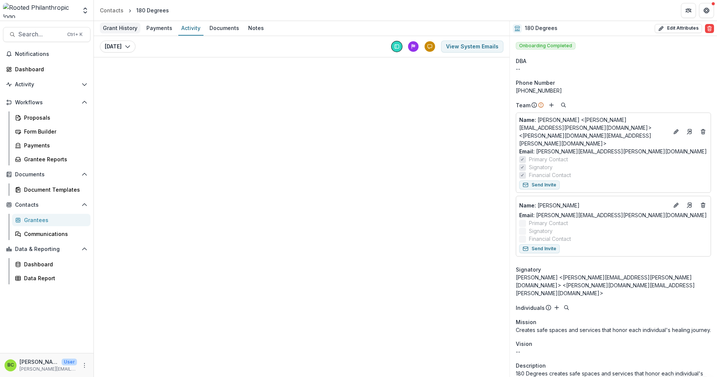
click at [109, 27] on div "Grant History" at bounding box center [120, 28] width 41 height 11
